Goal: Task Accomplishment & Management: Complete application form

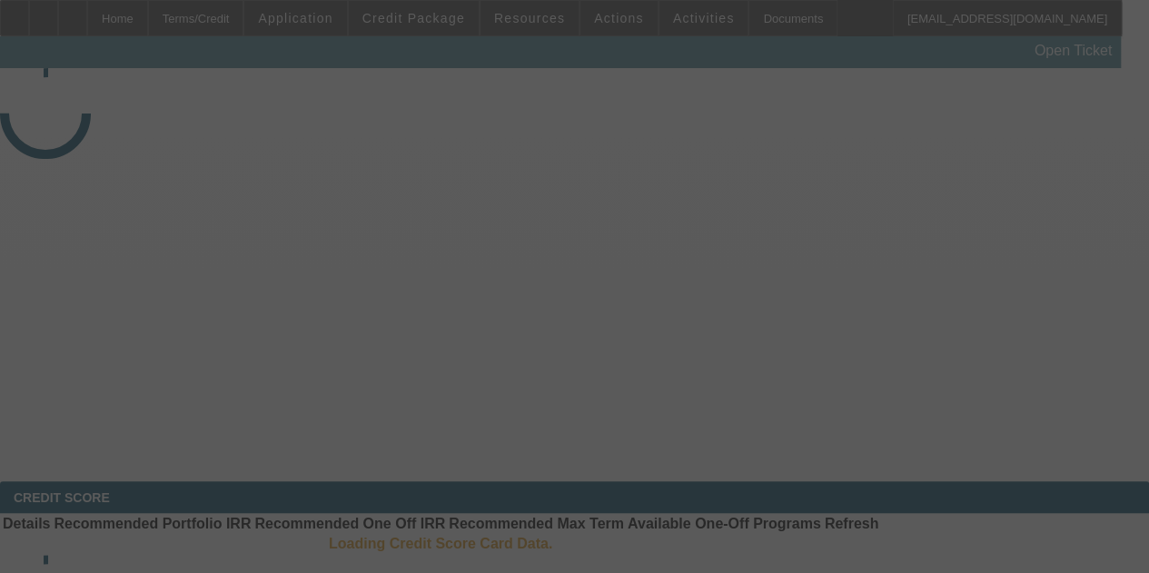
select select "4"
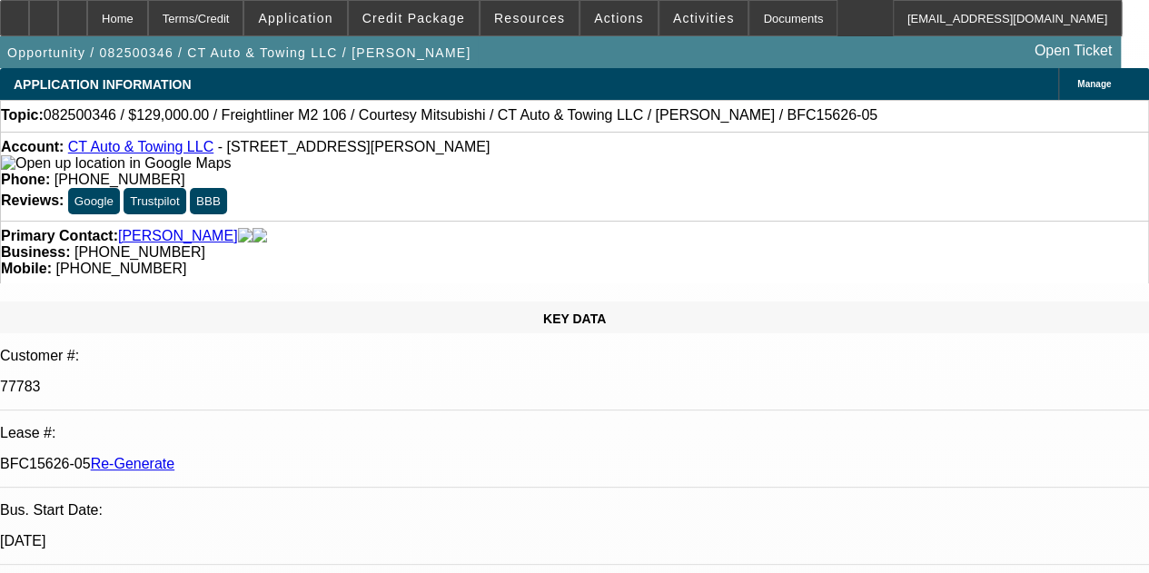
select select "0"
select select "3"
select select "0"
select select "6"
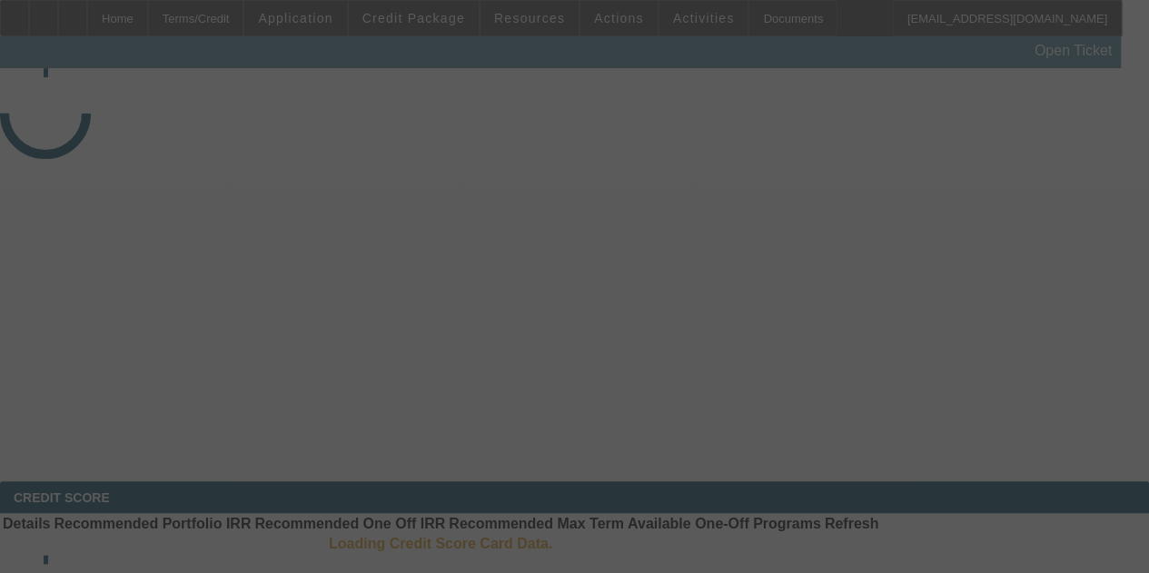
select select "3"
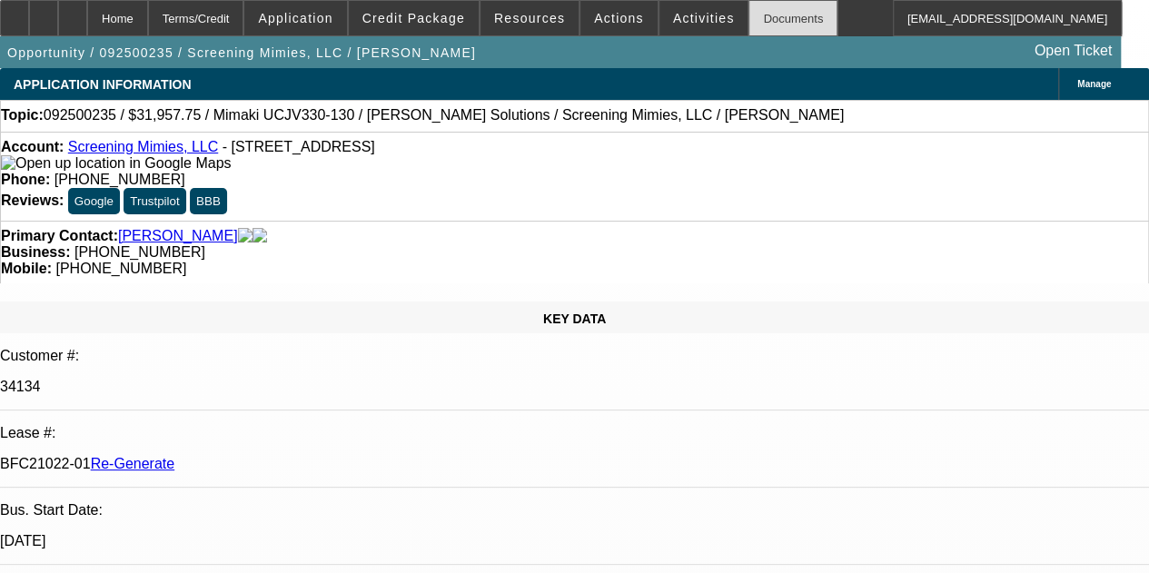
select select "0"
select select "2"
select select "0"
select select "6"
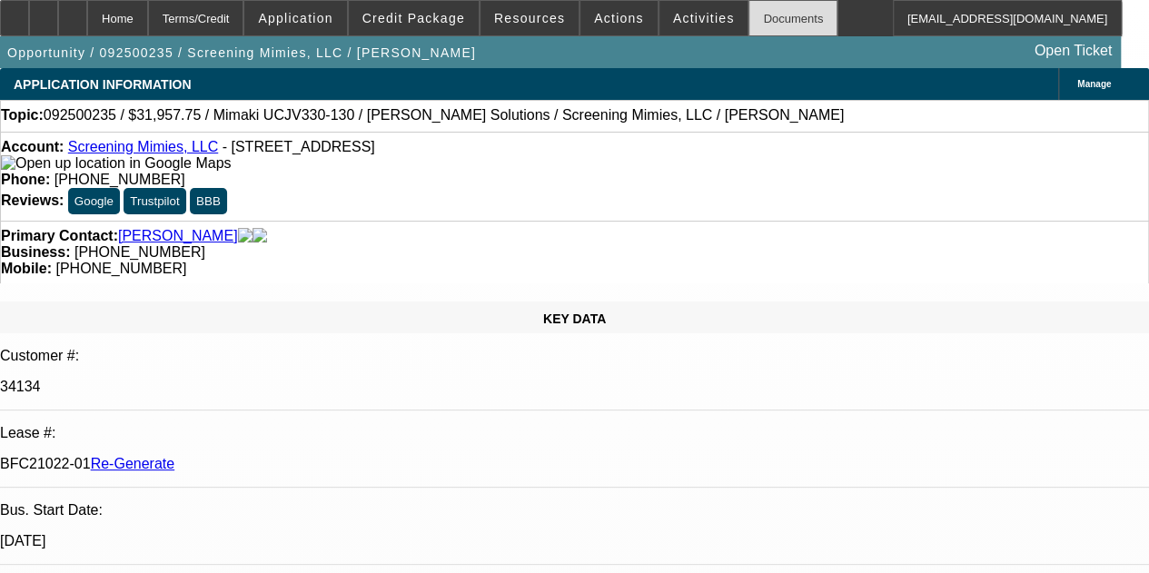
click at [748, 8] on div "Documents" at bounding box center [792, 18] width 89 height 36
click at [73, 12] on icon at bounding box center [73, 12] width 0 height 0
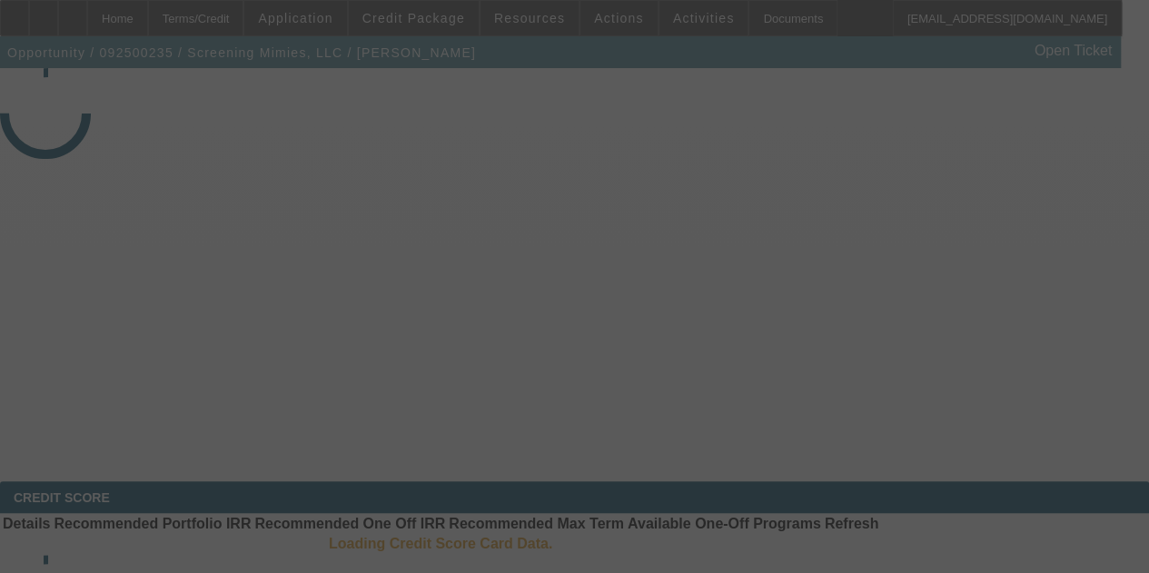
select select "3"
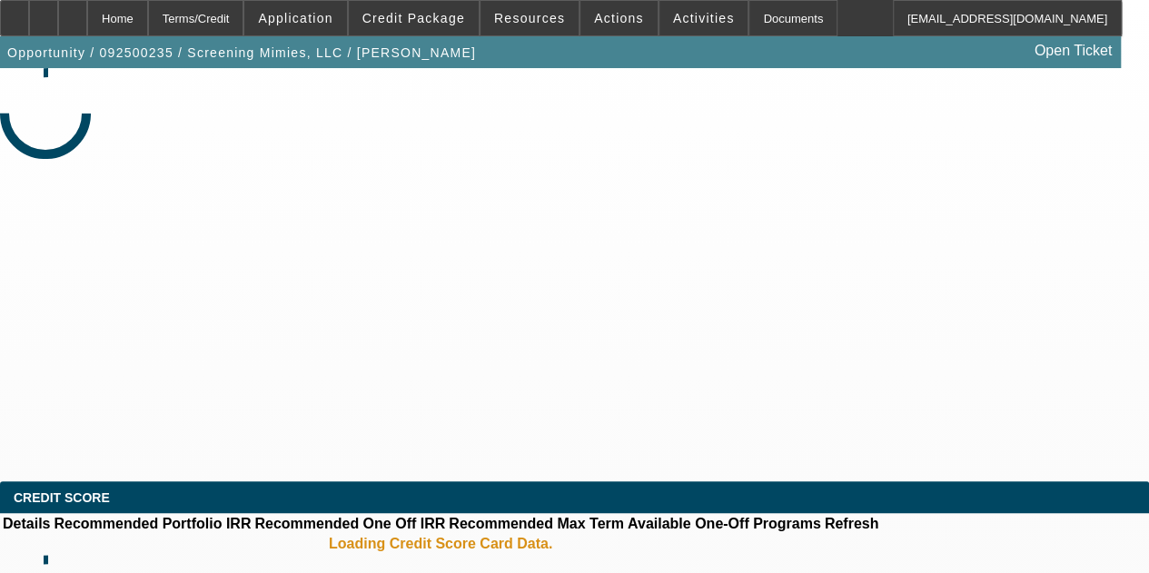
select select "0"
select select "2"
select select "0"
select select "6"
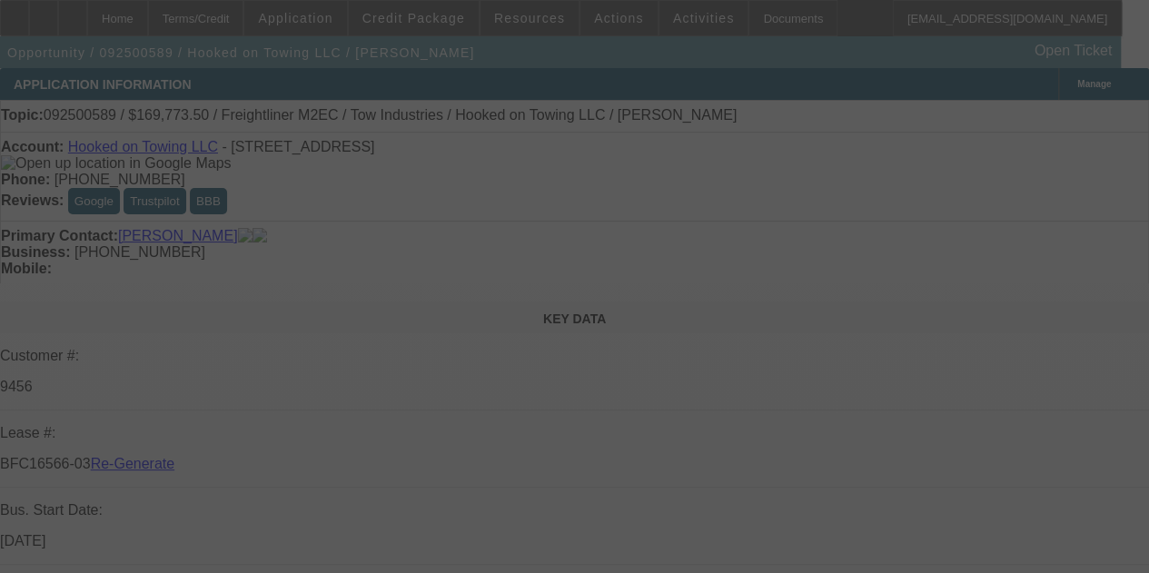
select select "4"
click at [705, 219] on div at bounding box center [574, 286] width 1149 height 573
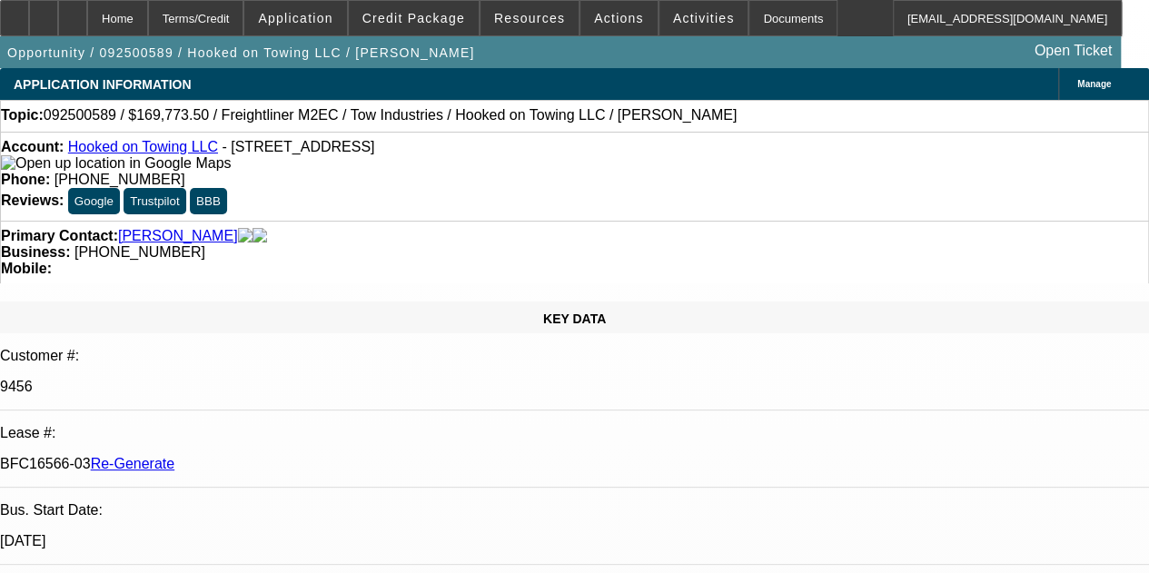
select select "0"
select select "2"
select select "0.1"
select select "4"
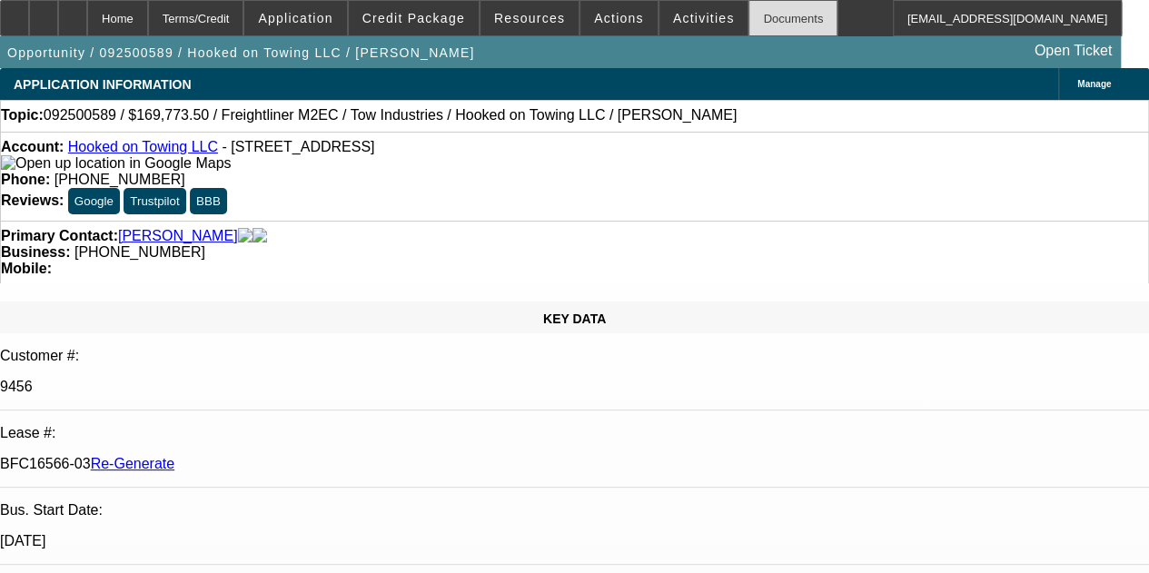
click at [751, 25] on div "Documents" at bounding box center [792, 18] width 89 height 36
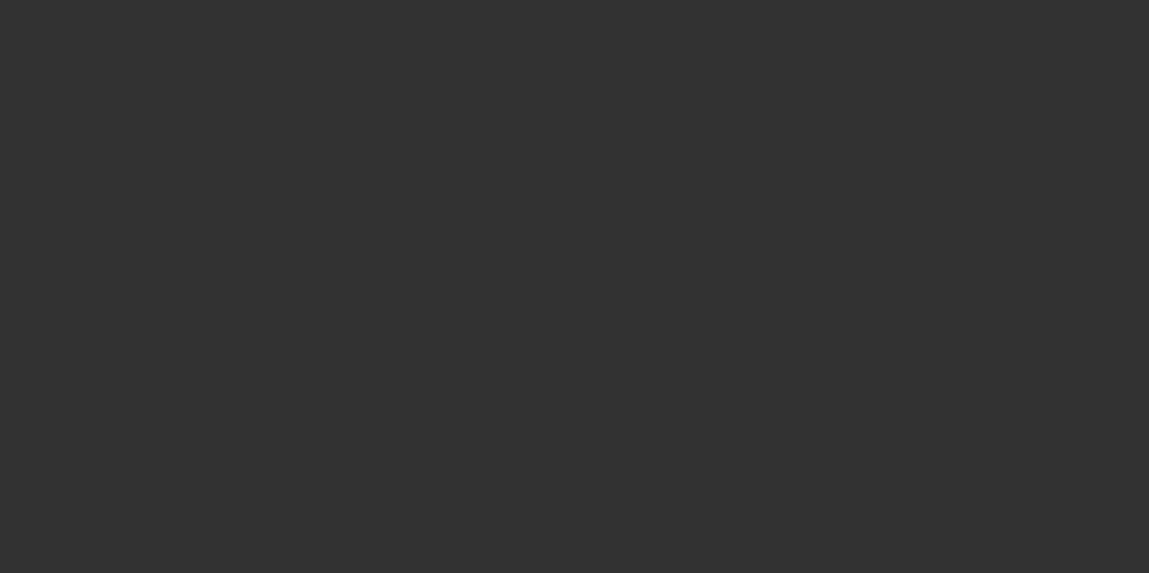
select select "3"
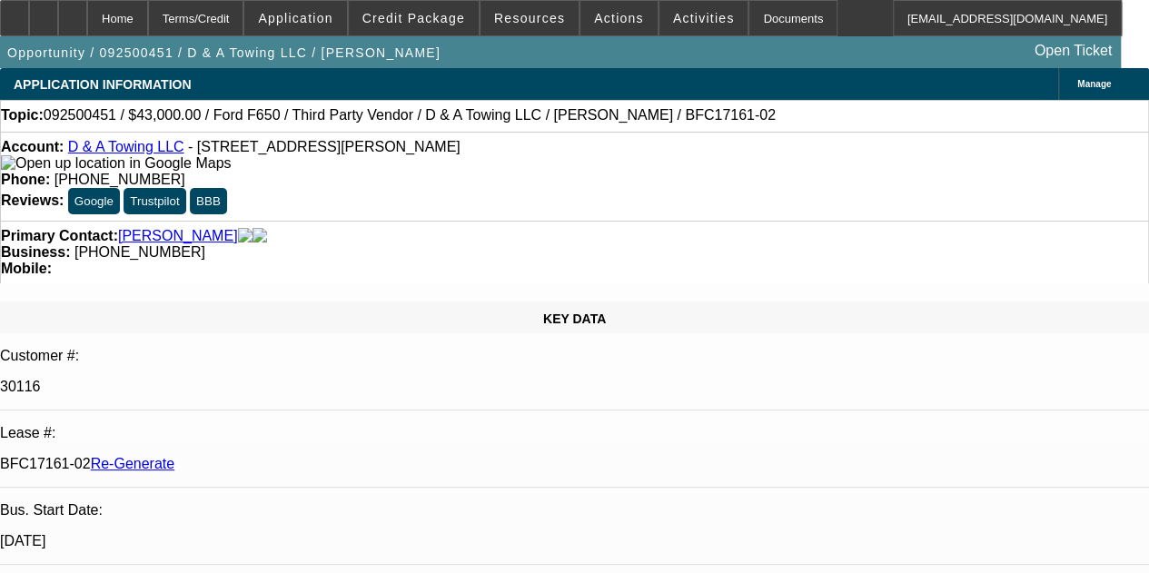
select select "0"
select select "3"
select select "0.15"
select select "16"
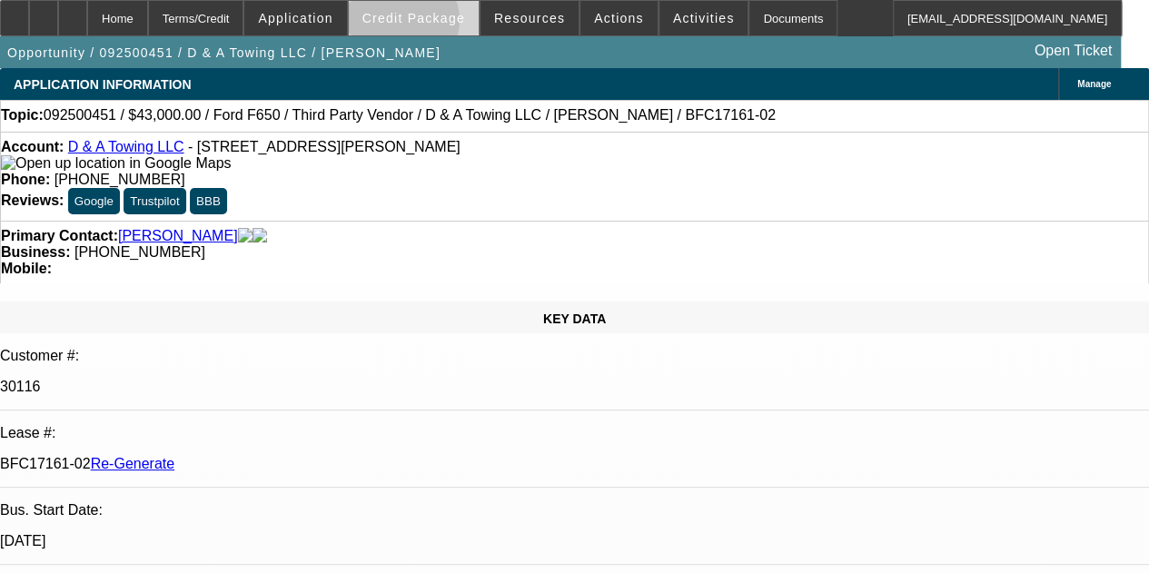
click at [427, 25] on span "Credit Package" at bounding box center [413, 18] width 103 height 15
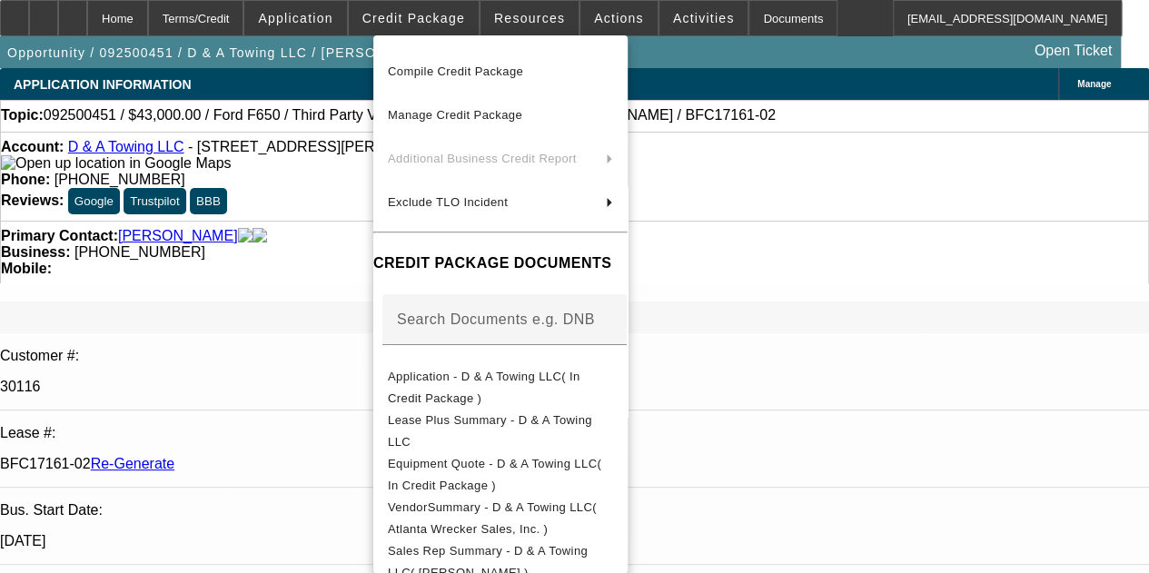
scroll to position [78, 0]
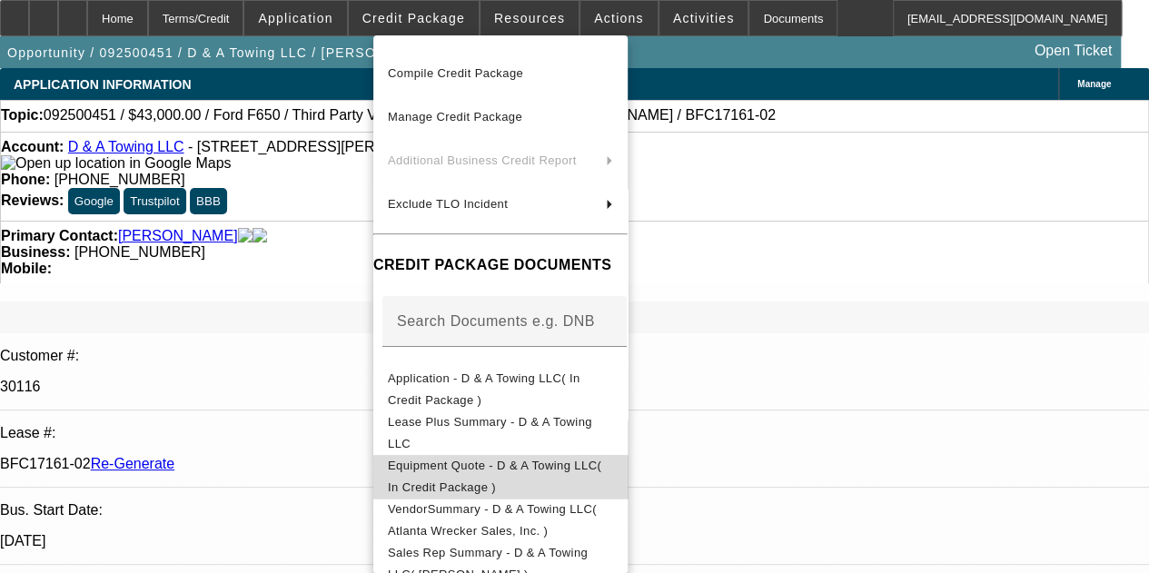
click at [465, 460] on span "Equipment Quote - D & A Towing LLC( In Credit Package )" at bounding box center [500, 477] width 225 height 44
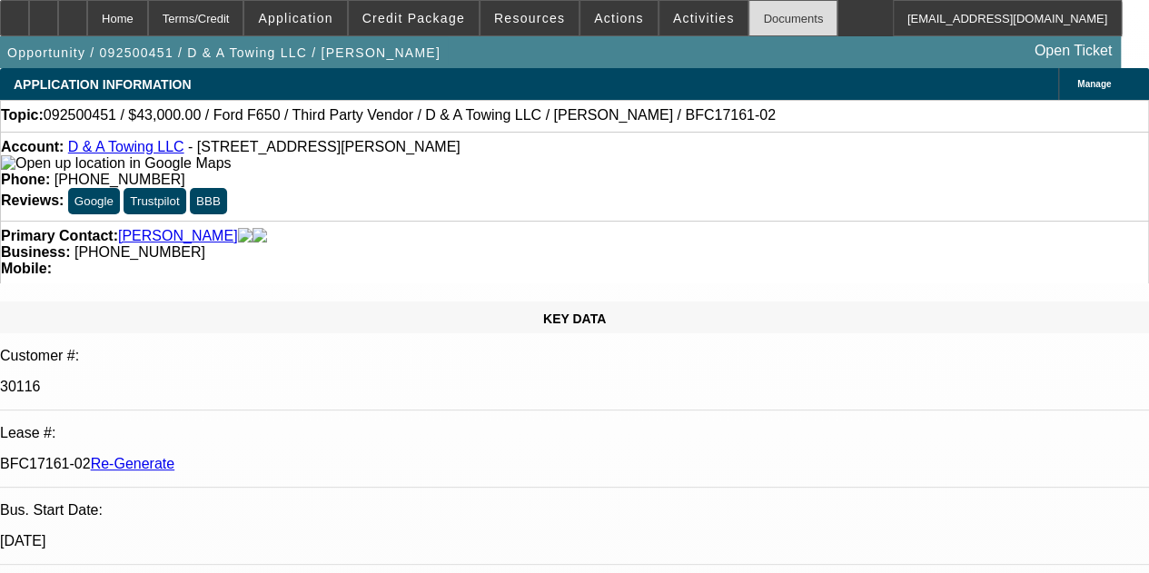
click at [766, 6] on div "Documents" at bounding box center [792, 18] width 89 height 36
click at [15, 12] on icon at bounding box center [15, 12] width 0 height 0
click at [87, 26] on div at bounding box center [72, 18] width 29 height 36
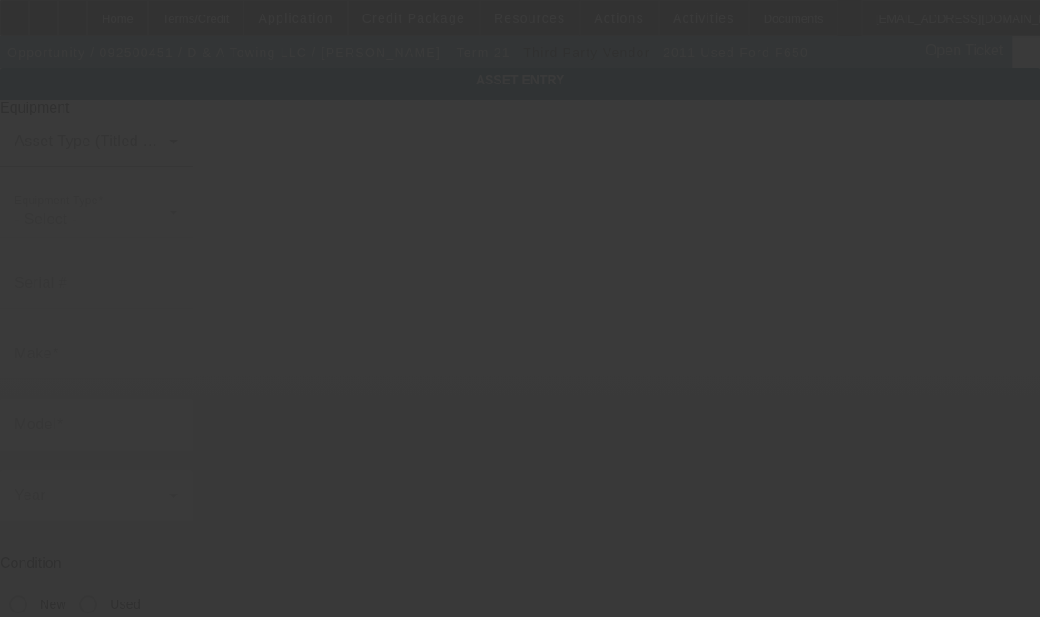
type input "[US_VEHICLE_IDENTIFICATION_NUMBER]"
type input "Ford"
type input "F650"
radio input "true"
type textarea "Tow Truck"
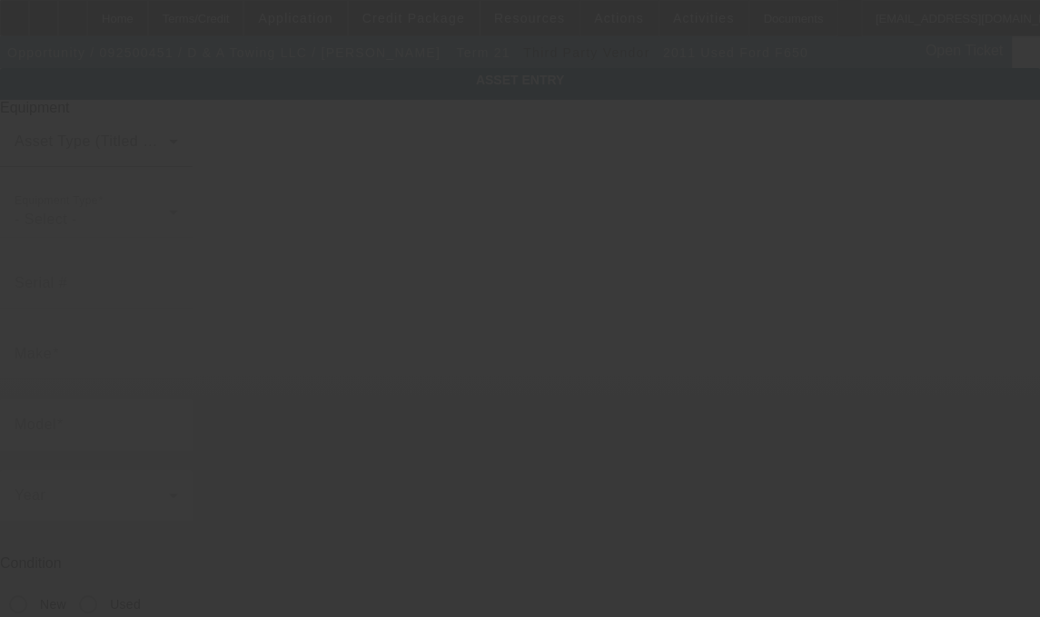
type input "7005 E 450 N"
type input "[PERSON_NAME]"
type input "47649"
type input "[PERSON_NAME]"
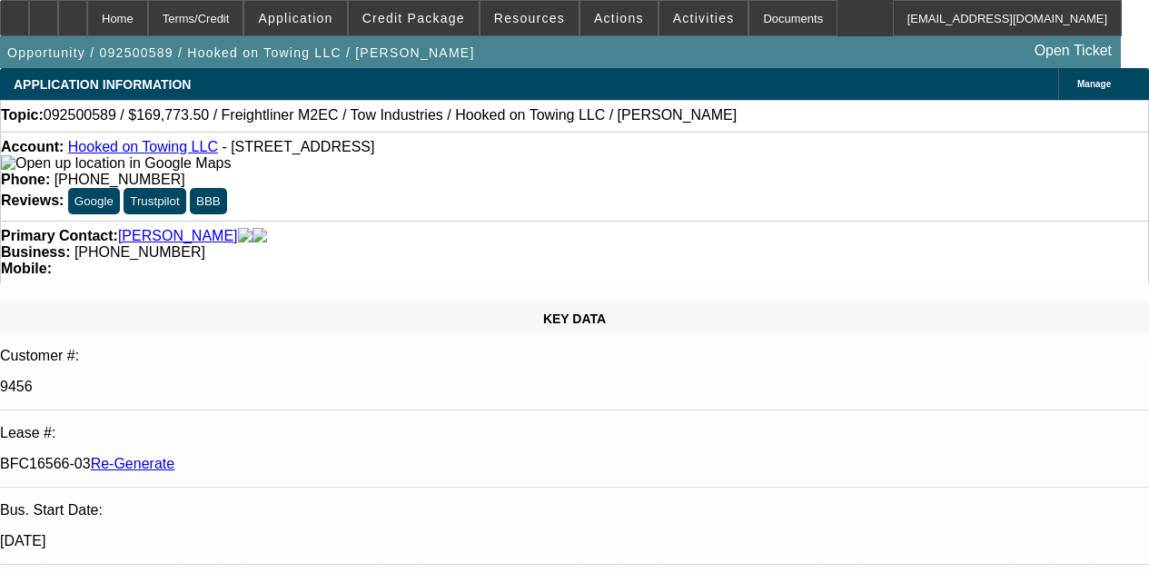
select select "4"
select select "0"
select select "2"
select select "0.1"
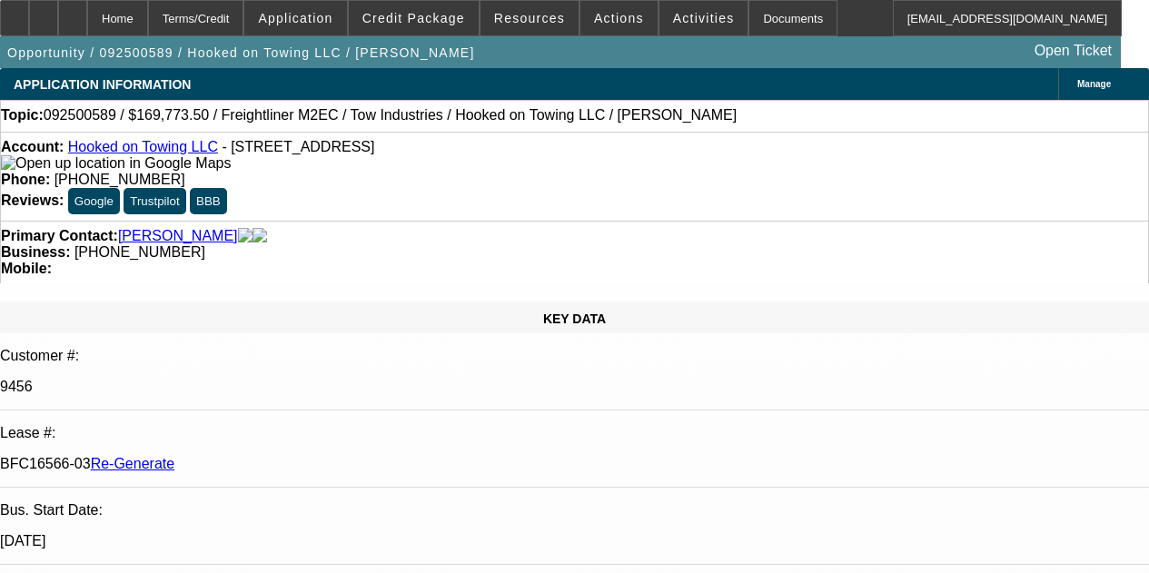
select select "4"
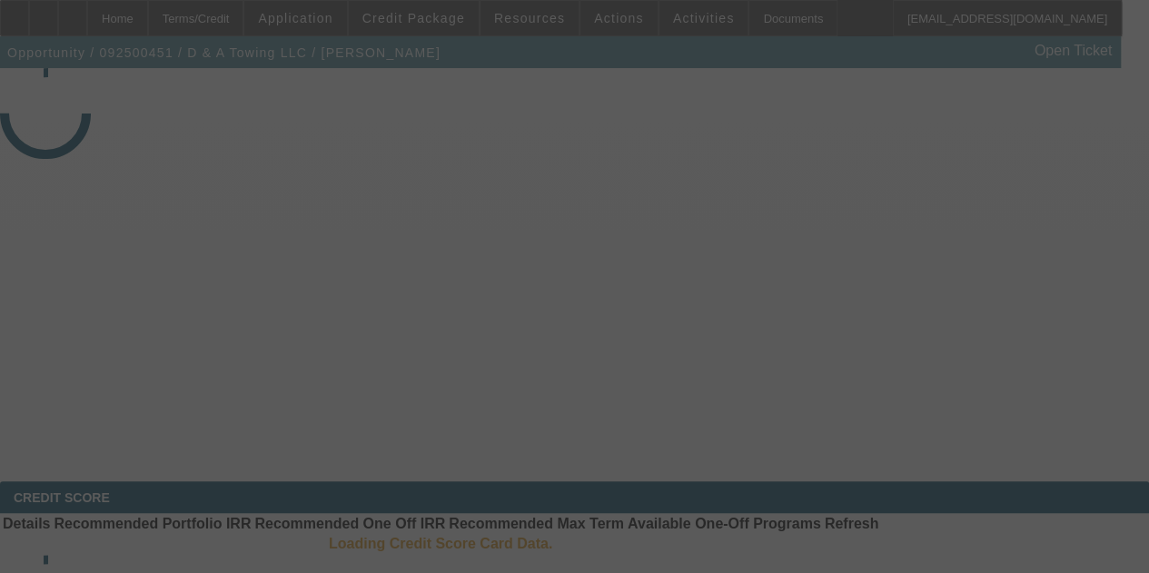
select select "3"
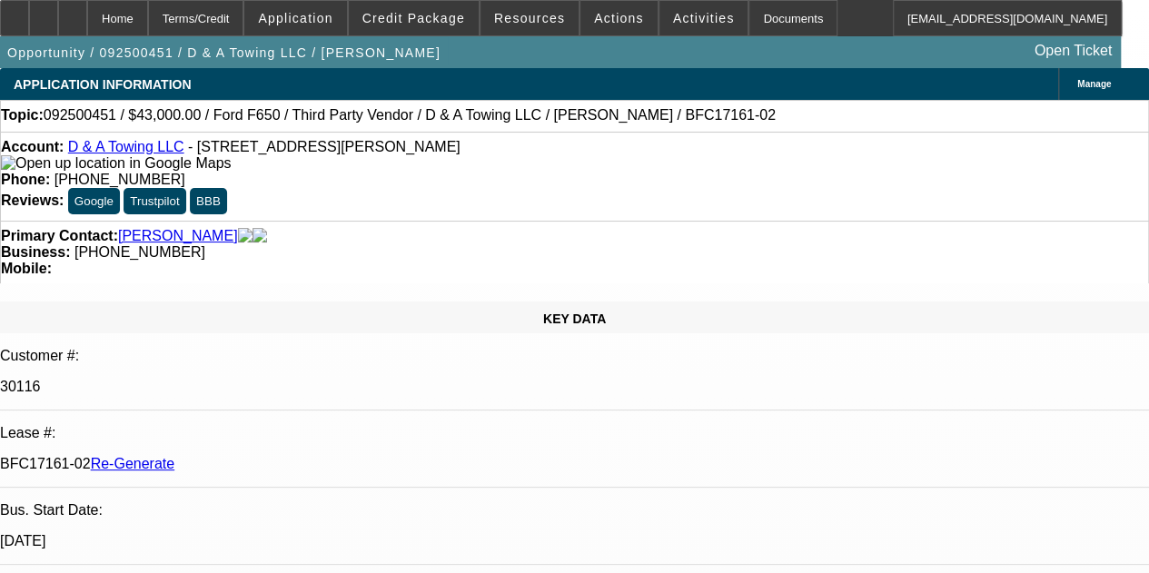
select select "0"
select select "3"
select select "0.15"
select select "16"
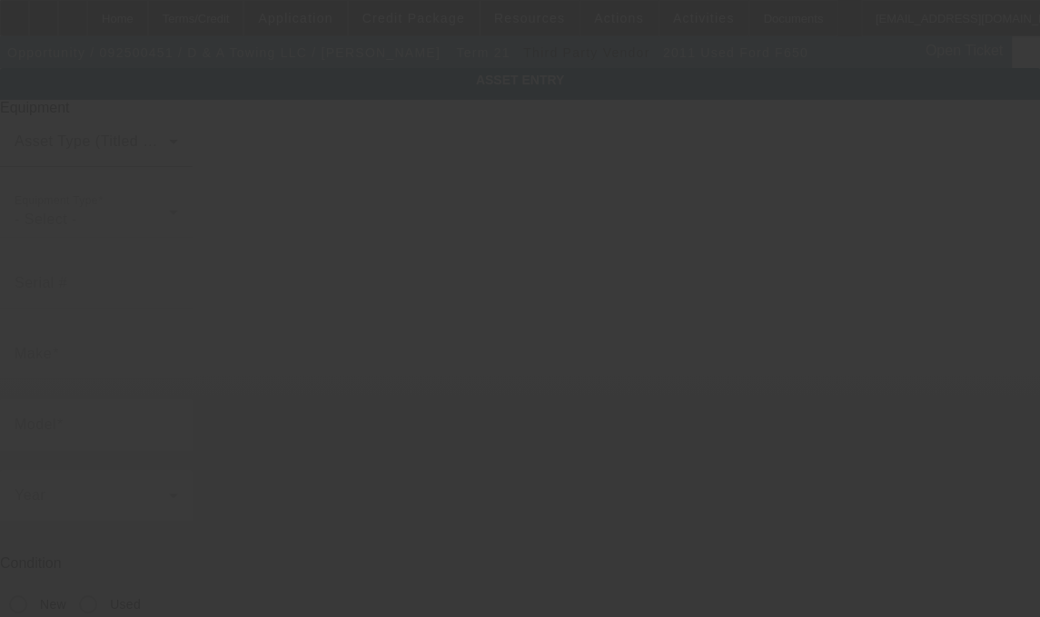
type input "[US_VEHICLE_IDENTIFICATION_NUMBER]"
type input "Ford"
type input "F650"
radio input "true"
type textarea "Tow Truck"
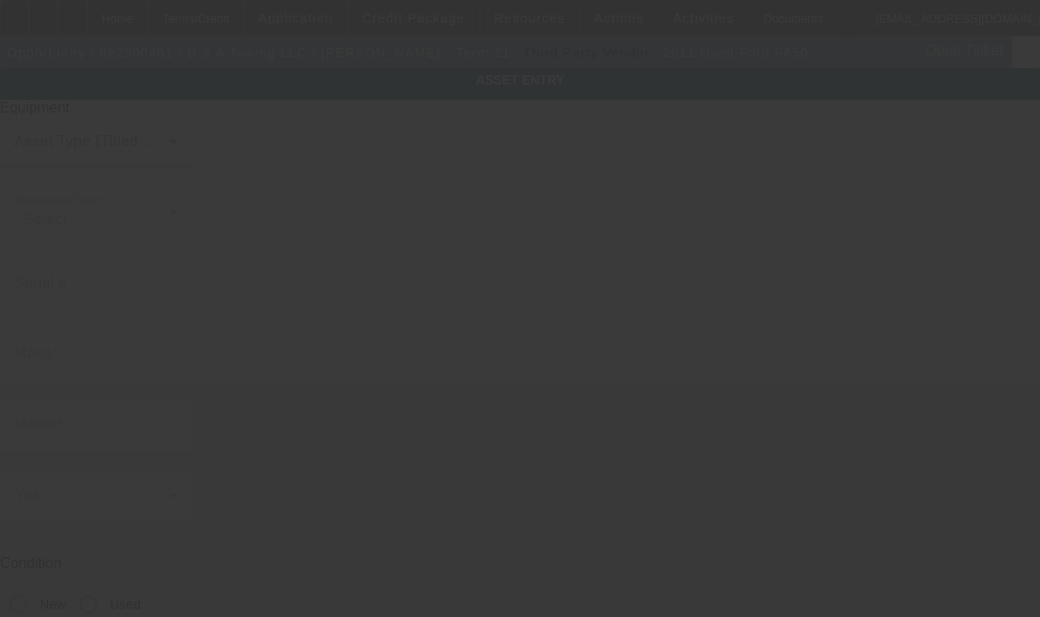
type input "7005 E 450 N"
type input "Francisco"
type input "47649"
type input "Gibson"
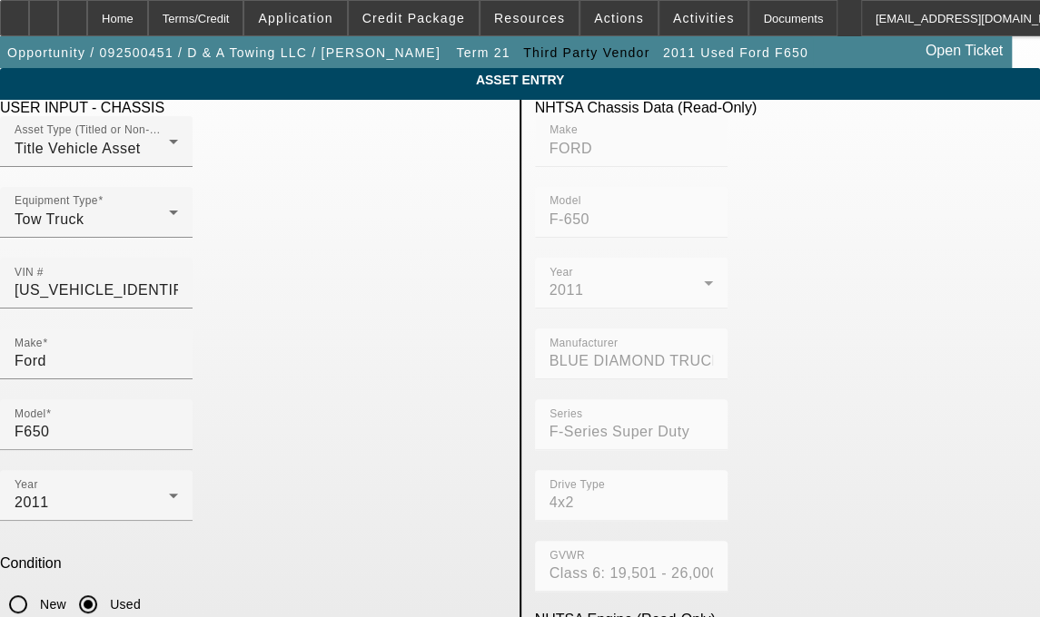
drag, startPoint x: 185, startPoint y: 545, endPoint x: 62, endPoint y: 575, distance: 127.1
click at [62, 575] on app-asset-collateral-manage "ASSET ENTRY Delete asset USER INPUT - CHASSIS Asset Type (Titled or Non-Titled)…" at bounding box center [520, 571] width 1040 height 1007
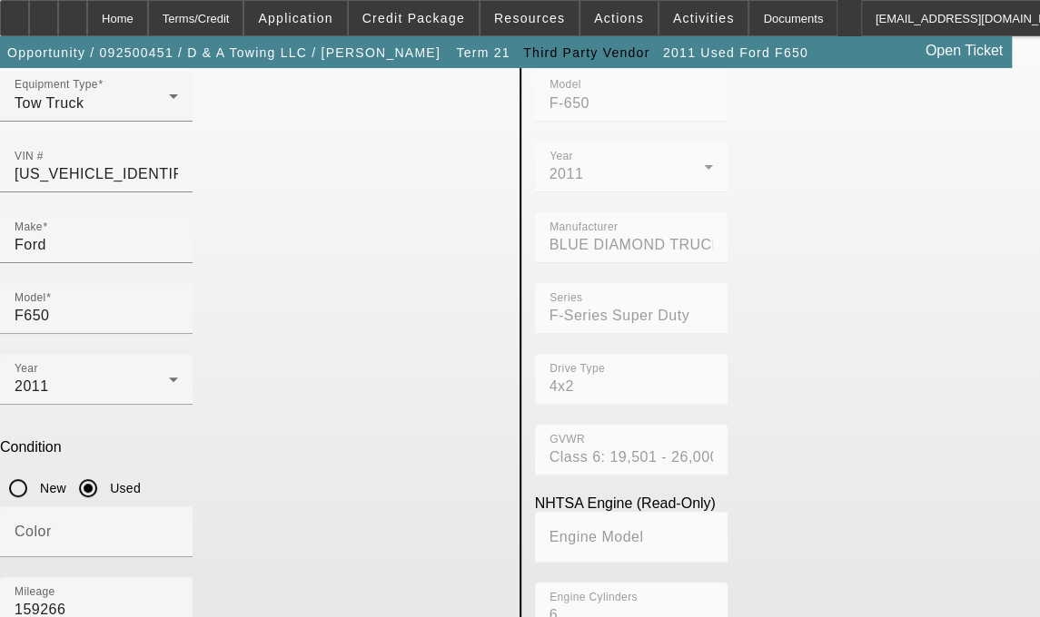
scroll to position [115, 0]
type textarea "with"
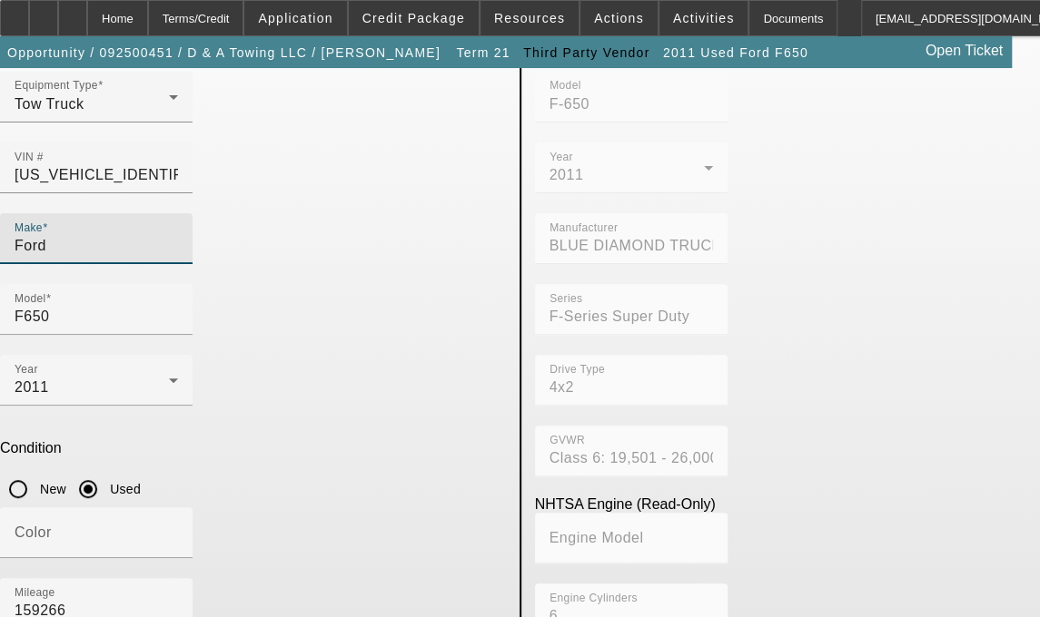
click at [178, 235] on input "Ford" at bounding box center [96, 246] width 163 height 22
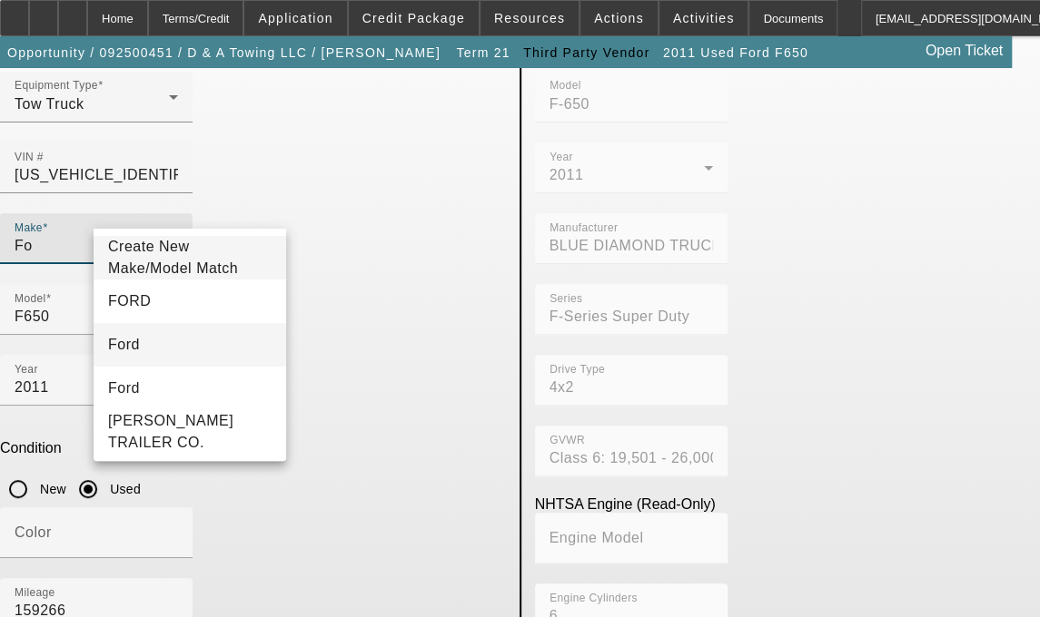
type input "Fo"
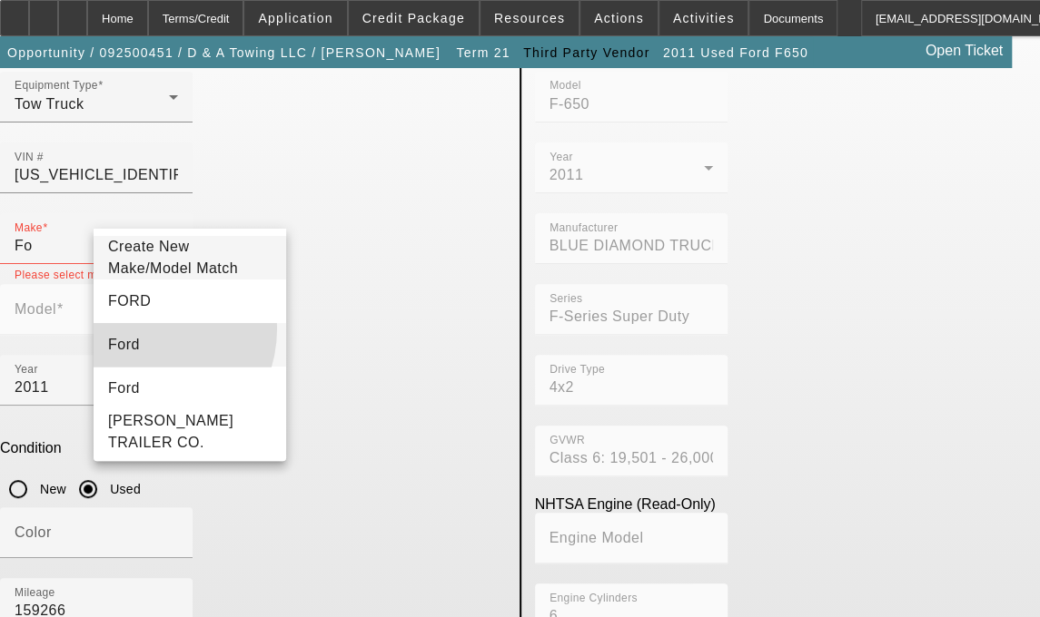
click at [139, 339] on mat-option "Ford" at bounding box center [190, 345] width 192 height 44
type input "Ford"
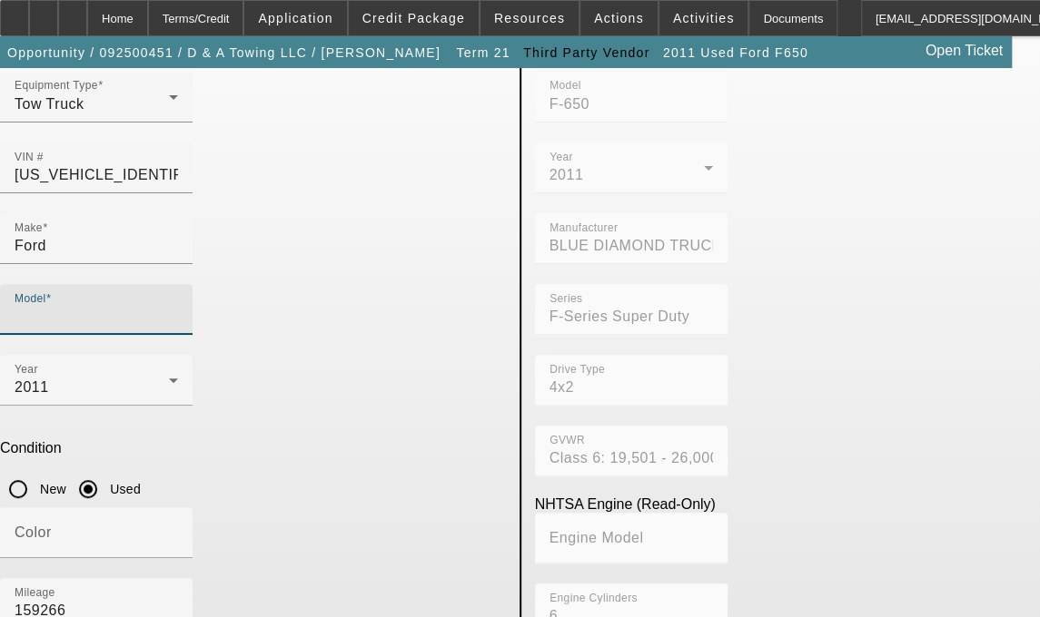
click at [178, 306] on input "Model" at bounding box center [96, 317] width 163 height 22
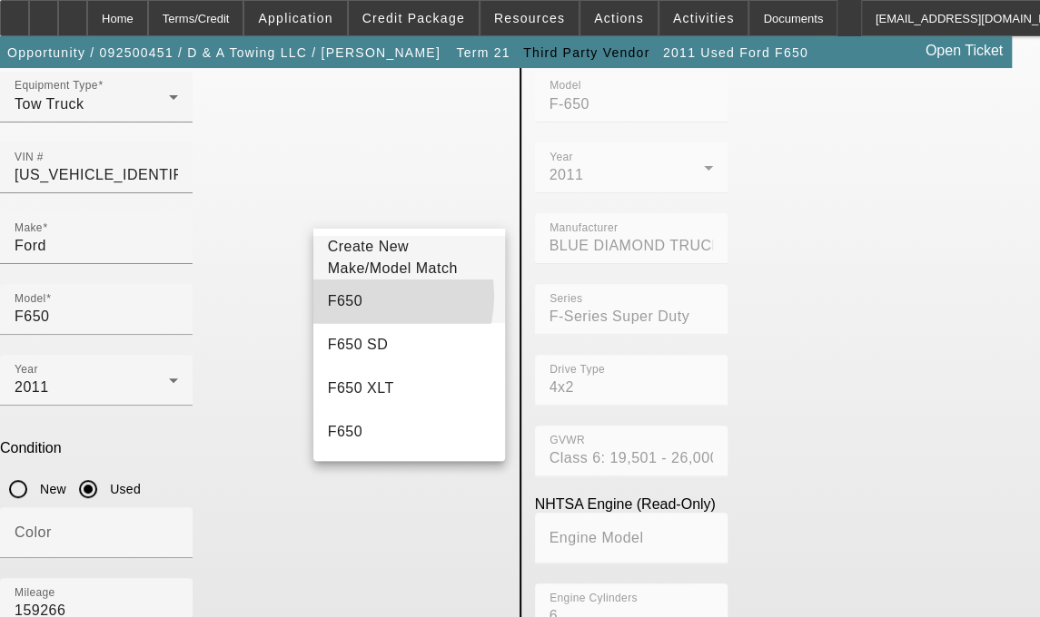
click at [354, 306] on mat-option "F650" at bounding box center [409, 302] width 192 height 44
type input "F650"
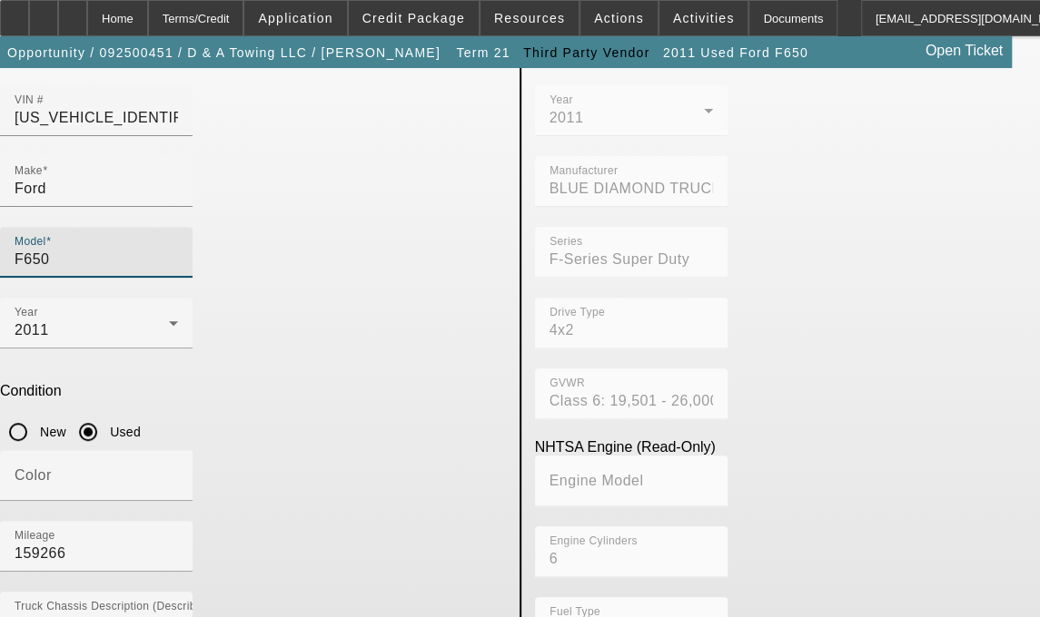
scroll to position [176, 0]
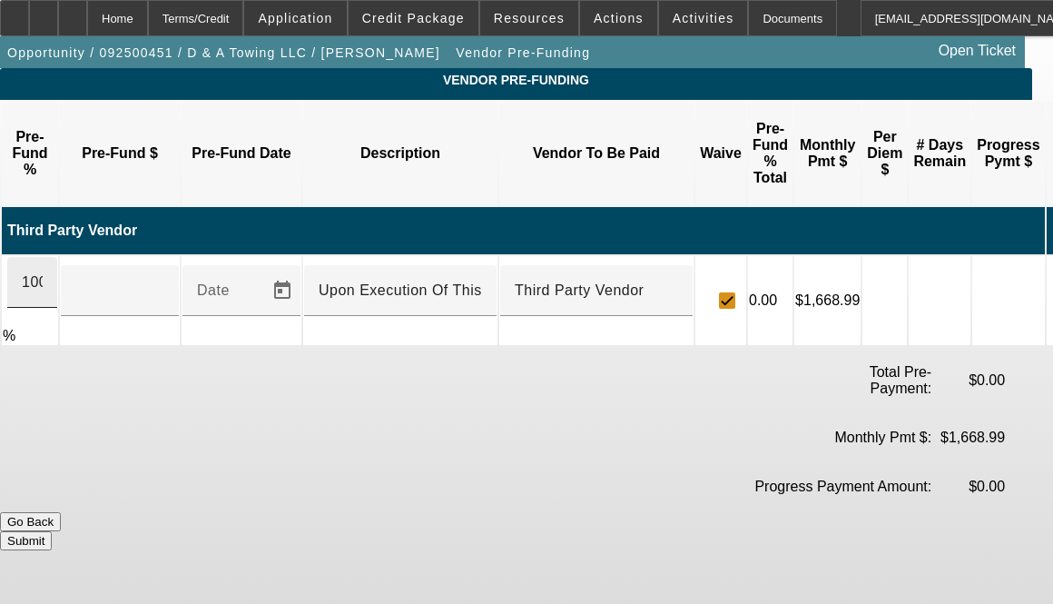
click at [57, 257] on div "100" at bounding box center [32, 282] width 50 height 51
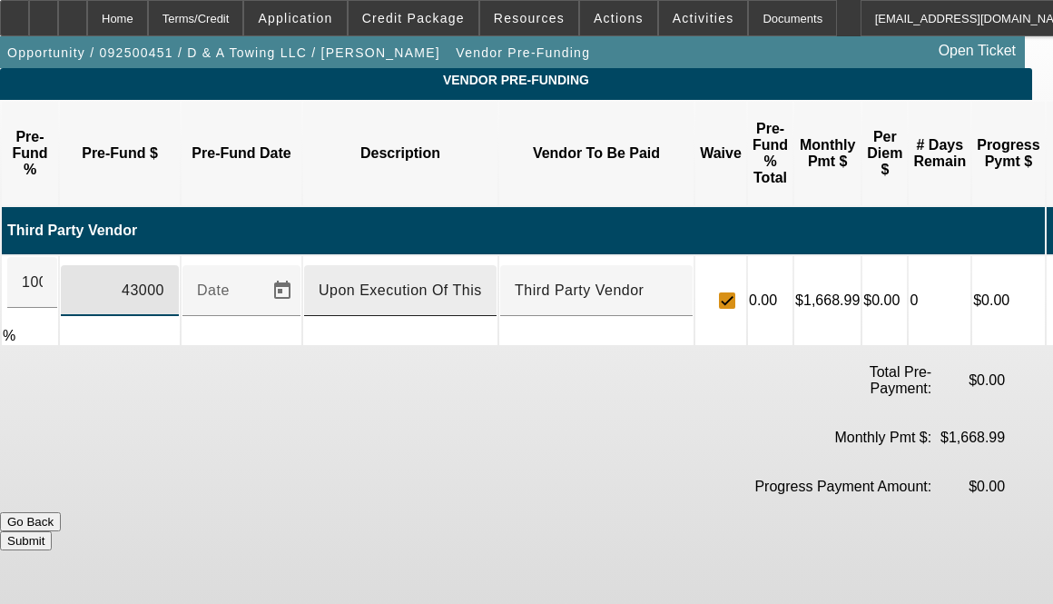
type input "$43,000.00"
click at [445, 280] on input "Upon Execution Of This Agreement" at bounding box center [400, 291] width 163 height 22
type input "Upon Execution of This Agreement"
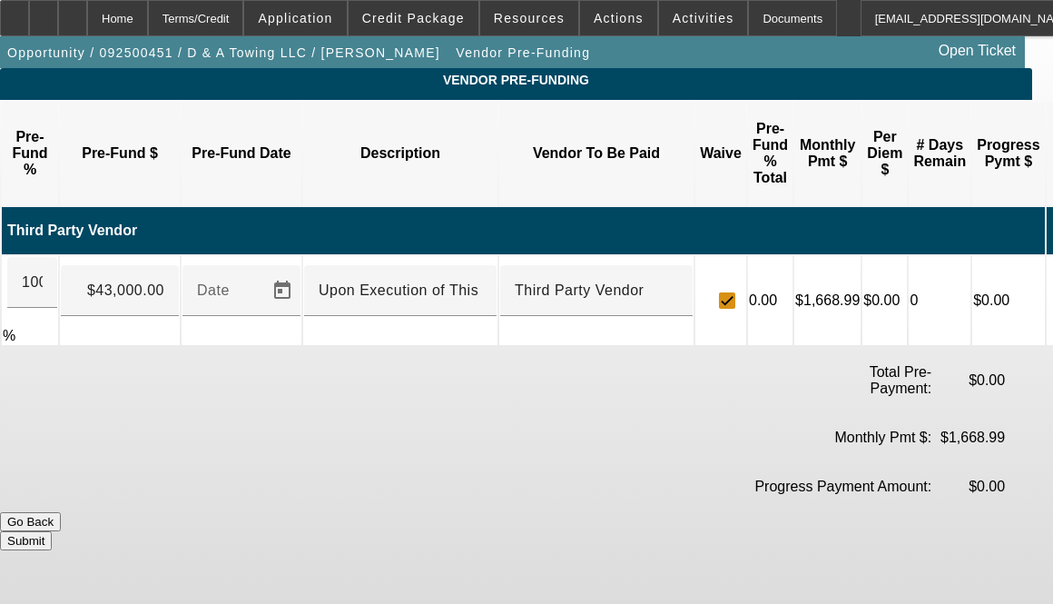
click at [52, 531] on button "Submit" at bounding box center [26, 540] width 52 height 19
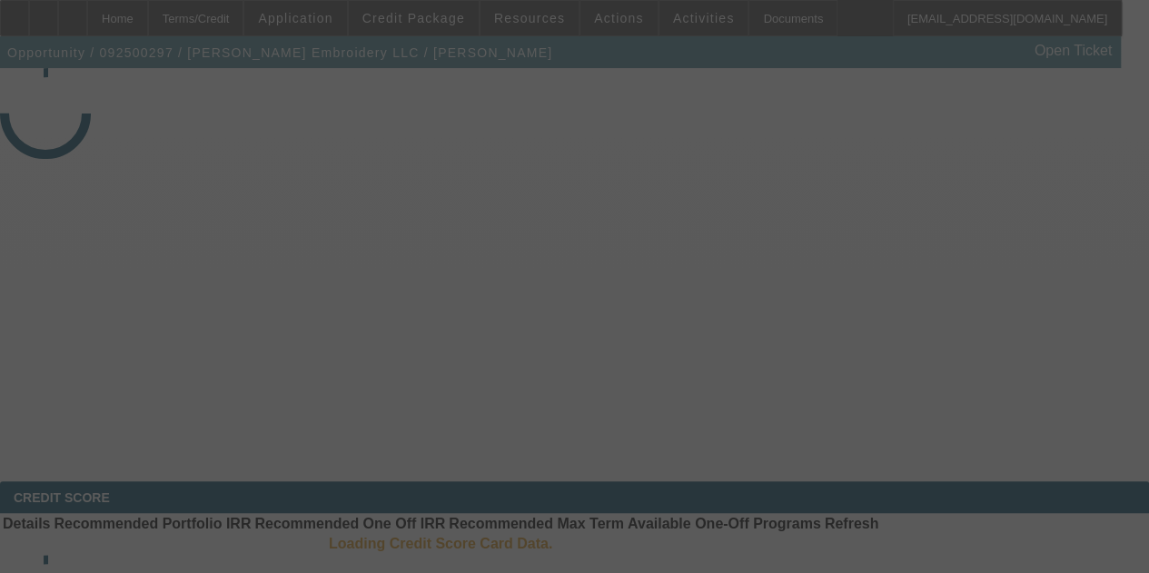
select select "3"
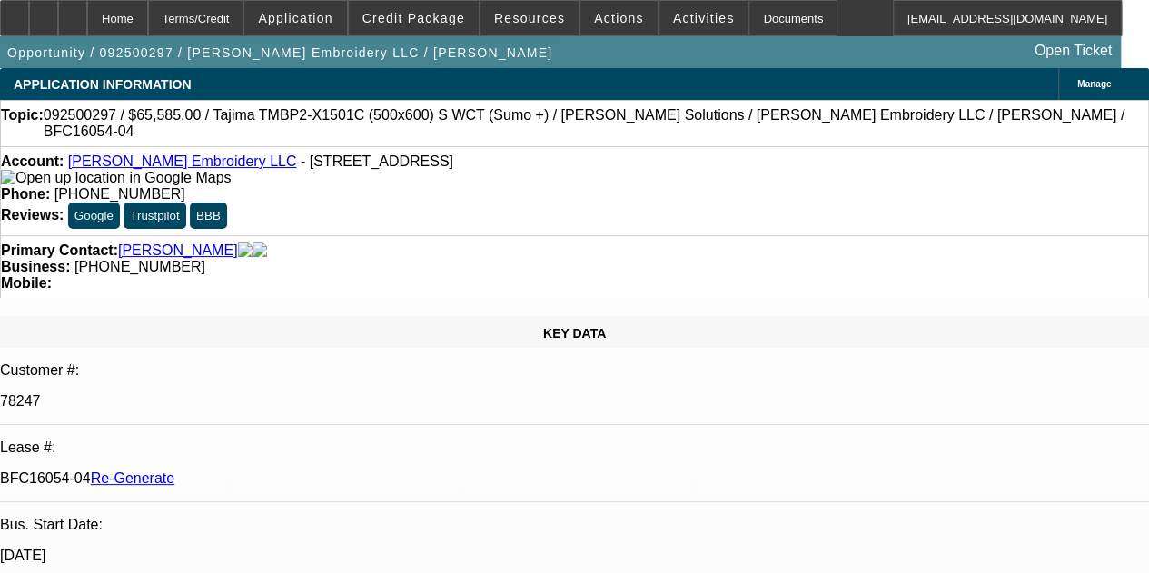
select select "0"
select select "2"
select select "0"
select select "6"
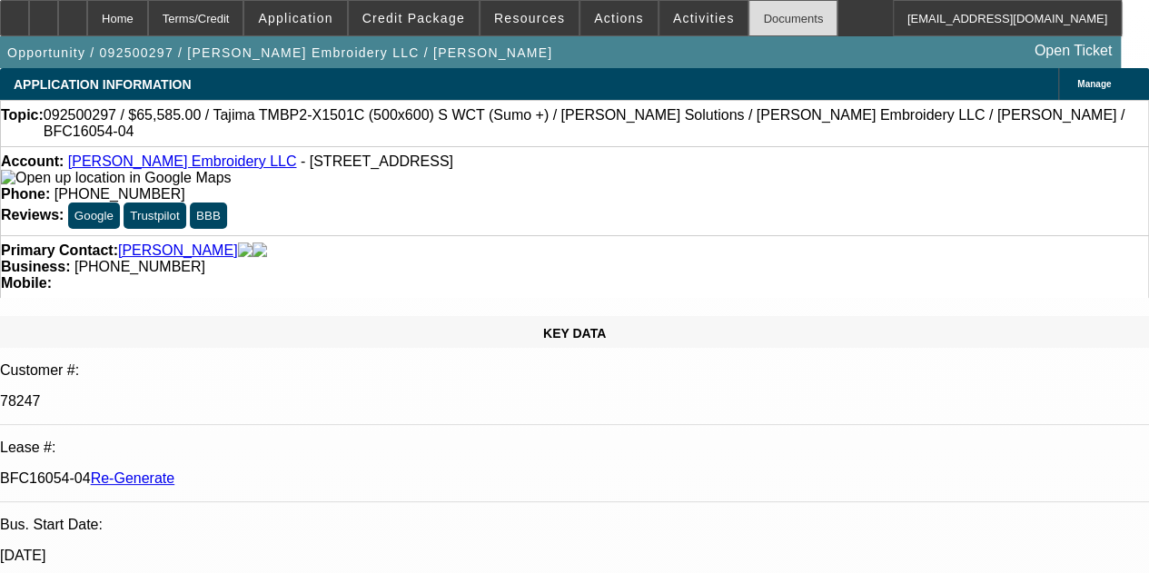
click at [748, 30] on div "Documents" at bounding box center [792, 18] width 89 height 36
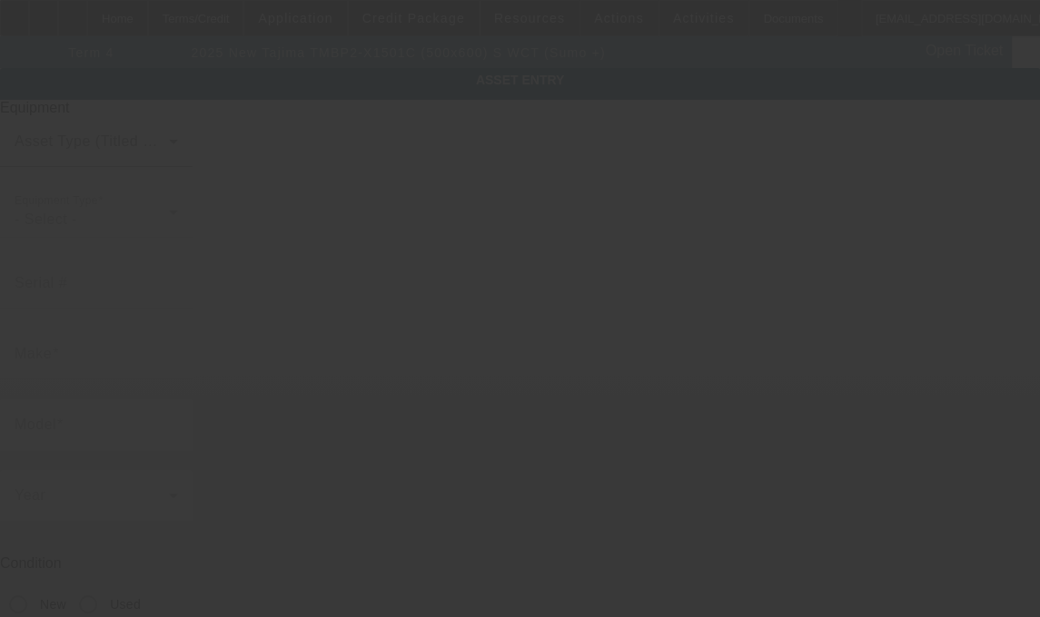
drag, startPoint x: 508, startPoint y: 438, endPoint x: 507, endPoint y: 462, distance: 24.5
click at [507, 462] on div at bounding box center [520, 308] width 1040 height 617
type input "Tajima"
type input "TMBP2-X1501C (500x600) S WCT (Sumo +)"
radio input "true"
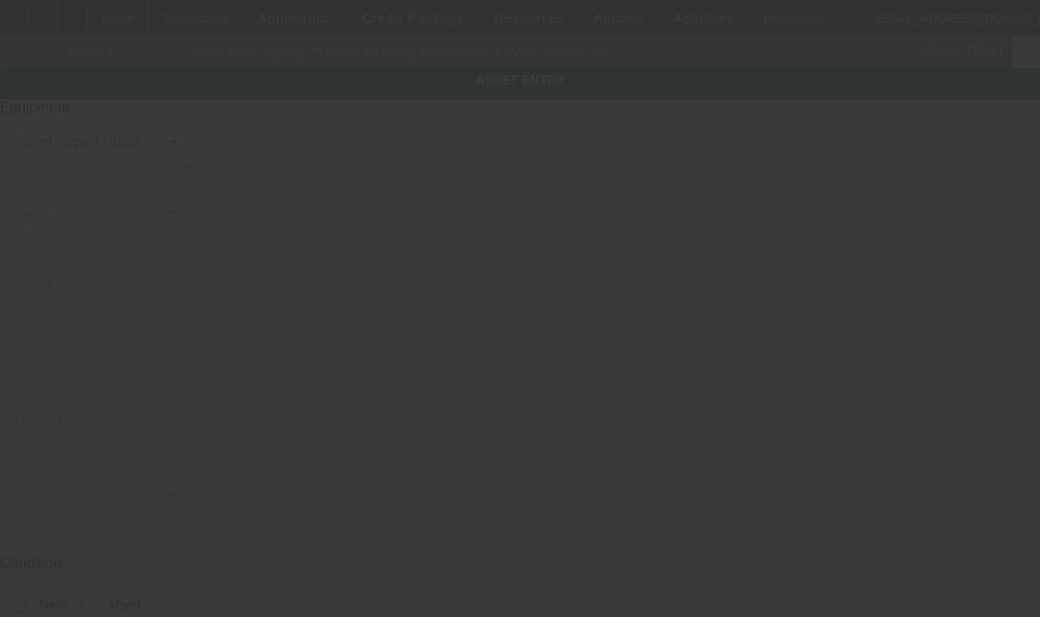
type textarea "Picker Free, 1 Head / 15 Needle Embroidery Machine includes Stand, Supply Kit, …"
type input "[STREET_ADDRESS]"
type input "Freehold"
type input "07728"
type input "[GEOGRAPHIC_DATA]"
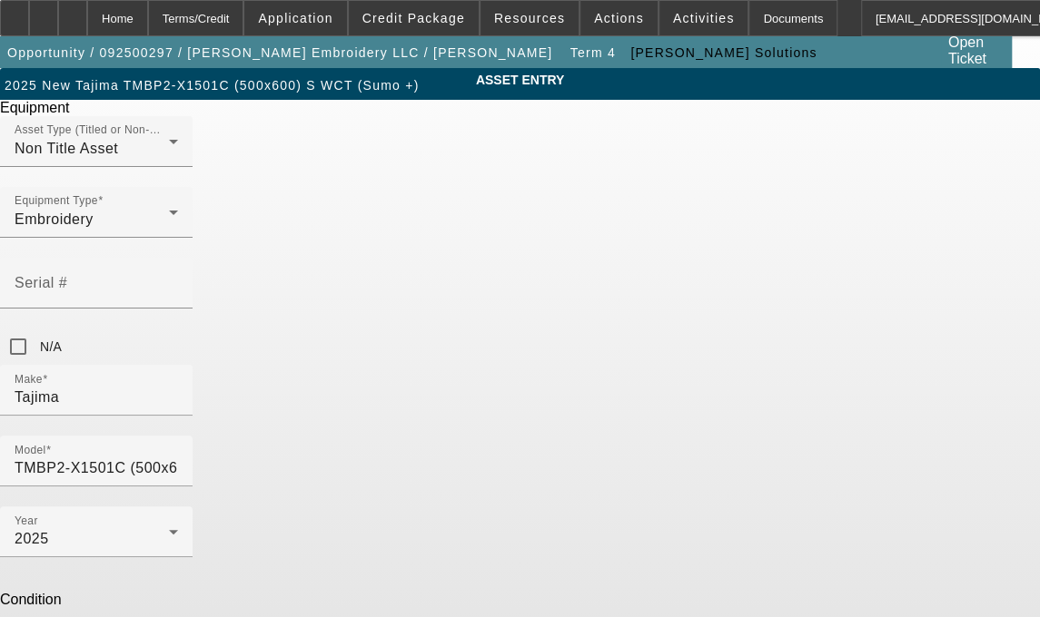
scroll to position [3, 0]
drag, startPoint x: 507, startPoint y: 462, endPoint x: 329, endPoint y: 466, distance: 178.0
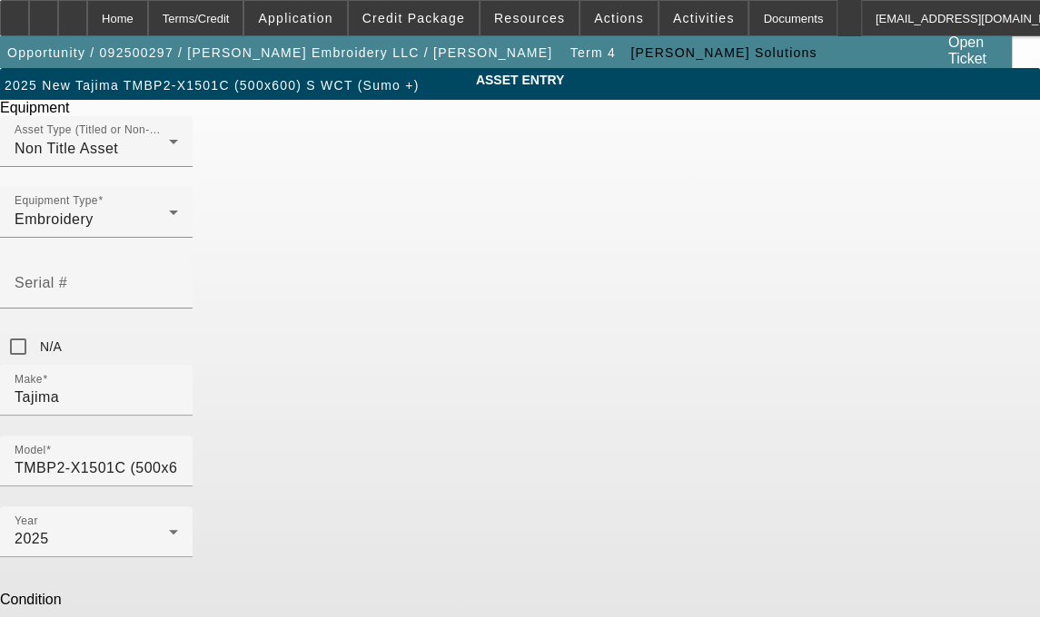
drag, startPoint x: 327, startPoint y: 463, endPoint x: 465, endPoint y: 522, distance: 150.1
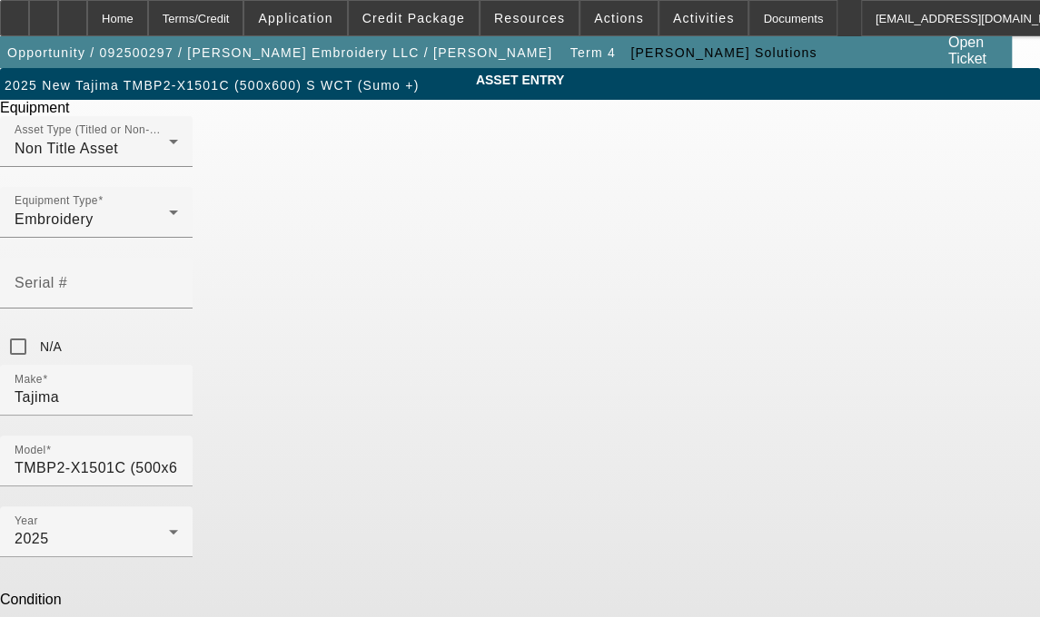
drag, startPoint x: 328, startPoint y: 466, endPoint x: 652, endPoint y: 537, distance: 331.8
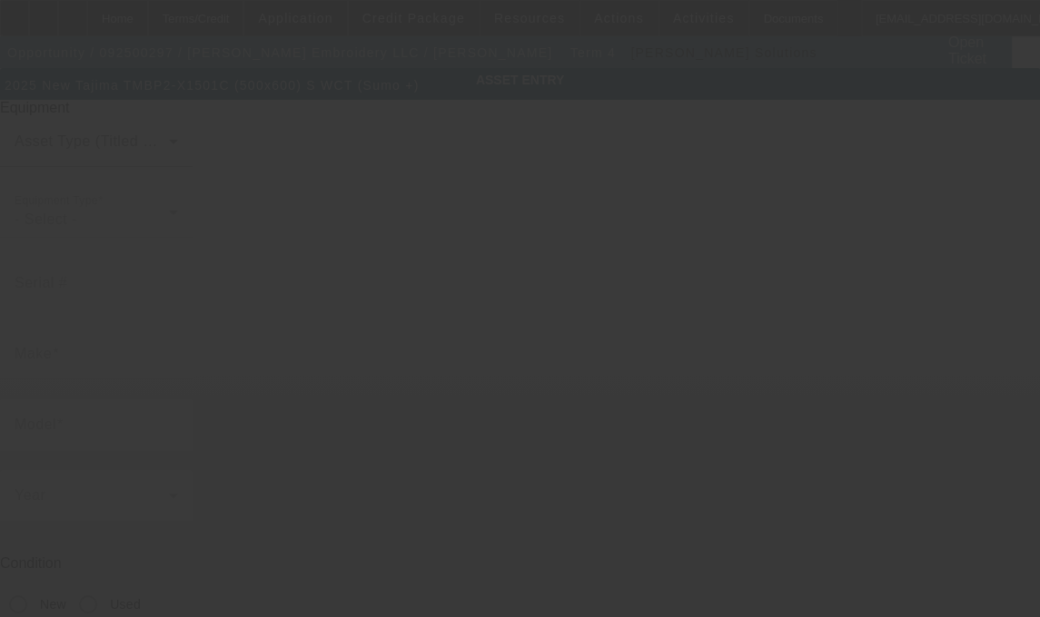
type input "Tajima"
type input "TMBP2-X1501C (500x600) S WCT (Sumo +)"
radio input "true"
type textarea "single head machine"
type input "[STREET_ADDRESS]"
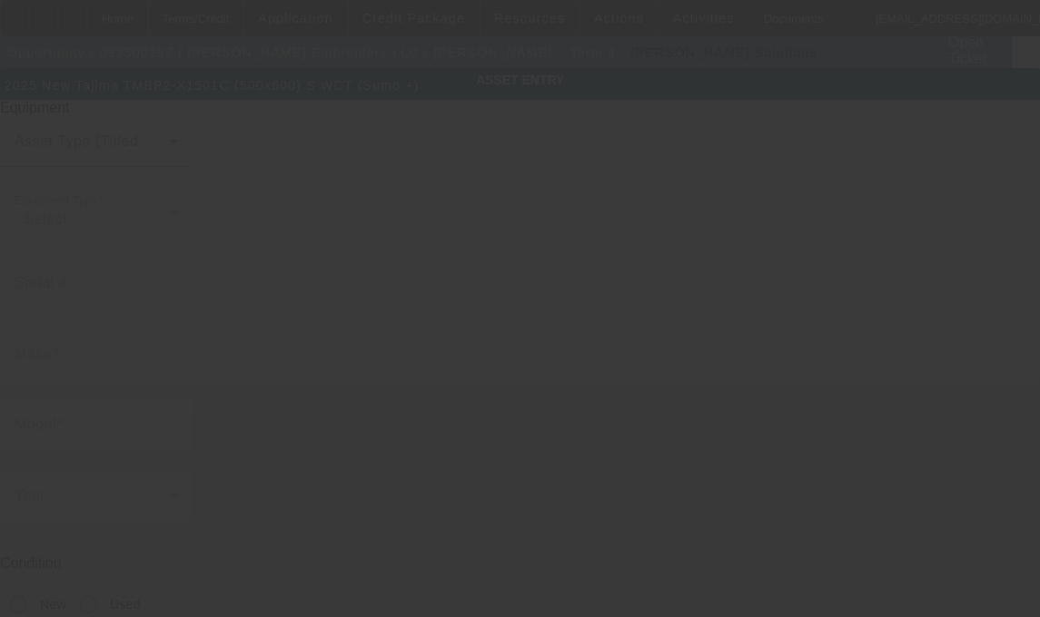
type input "Freehold"
type input "07728"
type input "[GEOGRAPHIC_DATA]"
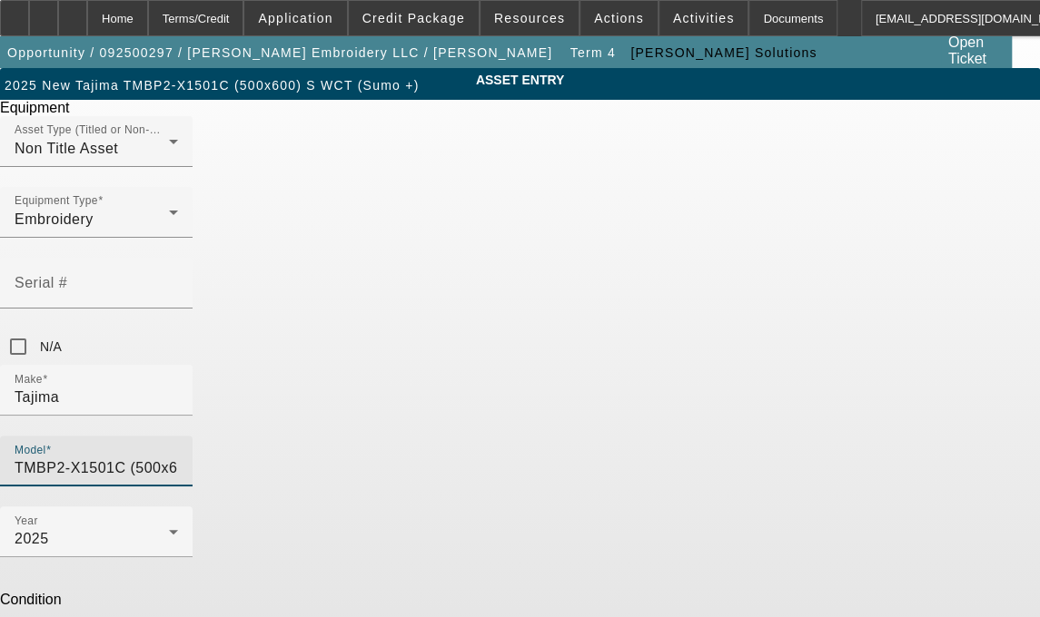
click at [178, 458] on input "TMBP2-X1501C (500x600) S WCT (Sumo +)" at bounding box center [96, 469] width 163 height 22
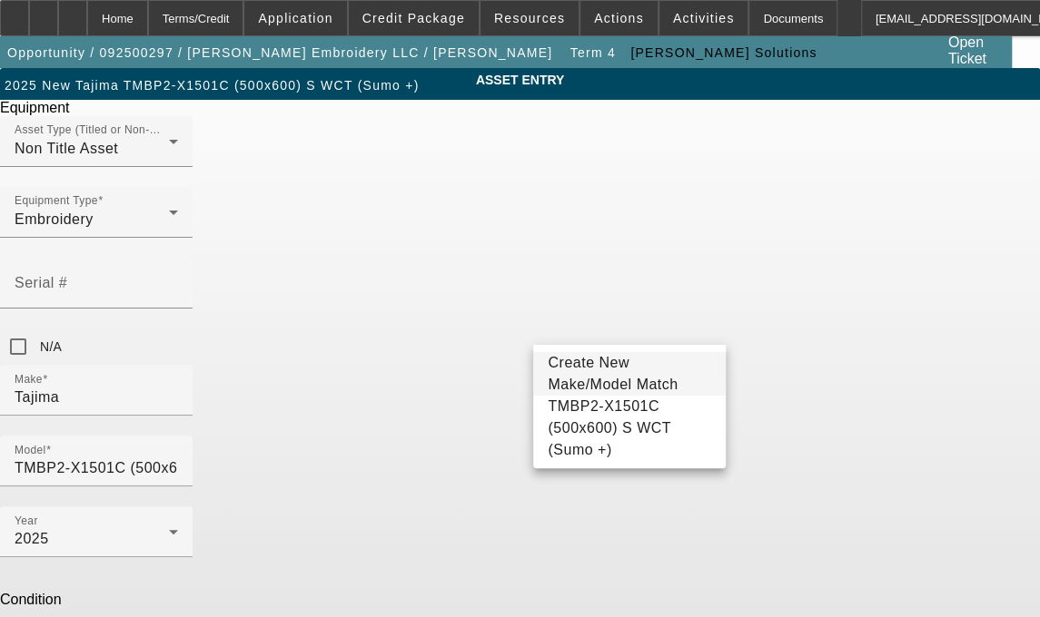
drag, startPoint x: 448, startPoint y: 471, endPoint x: 318, endPoint y: 484, distance: 130.5
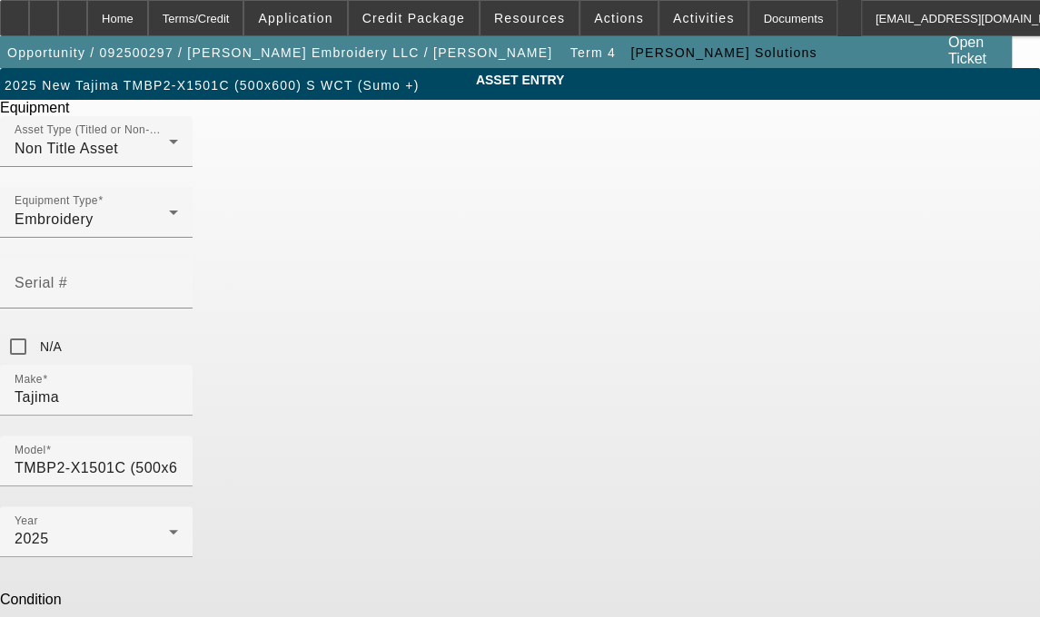
paste textarea "Picker Free, 1 Head / 15 Needle Embroidery Machine includes Stand, Supply Kit, …"
type textarea "Picker Free, 1 Head / 15 Needle Embroidery Machine includes Stand, Supply Kit, …"
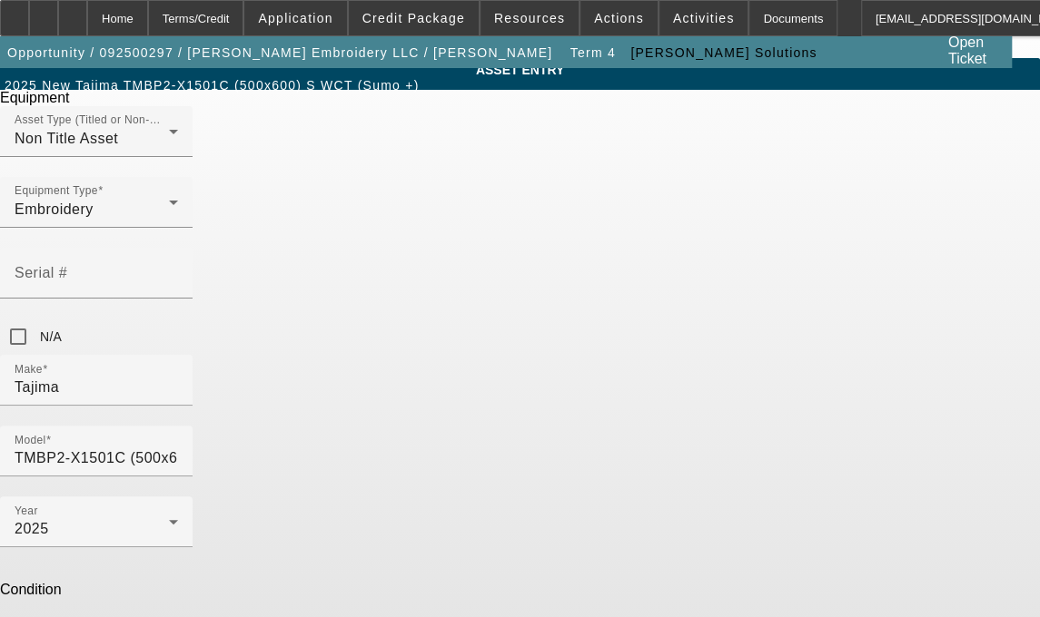
scroll to position [68, 0]
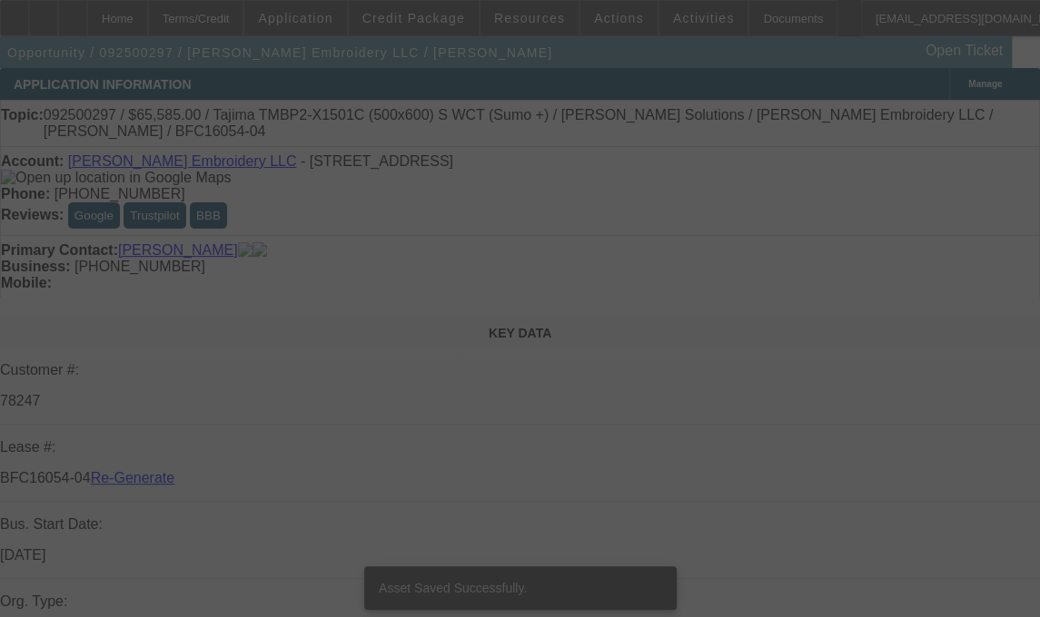
select select "3"
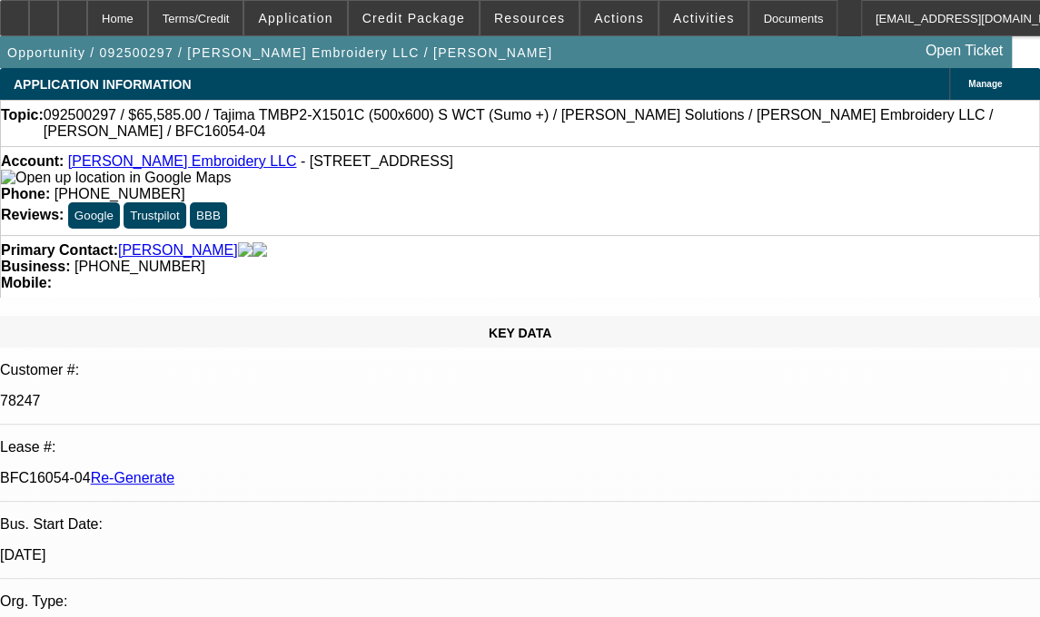
select select "0"
select select "2"
select select "0"
select select "6"
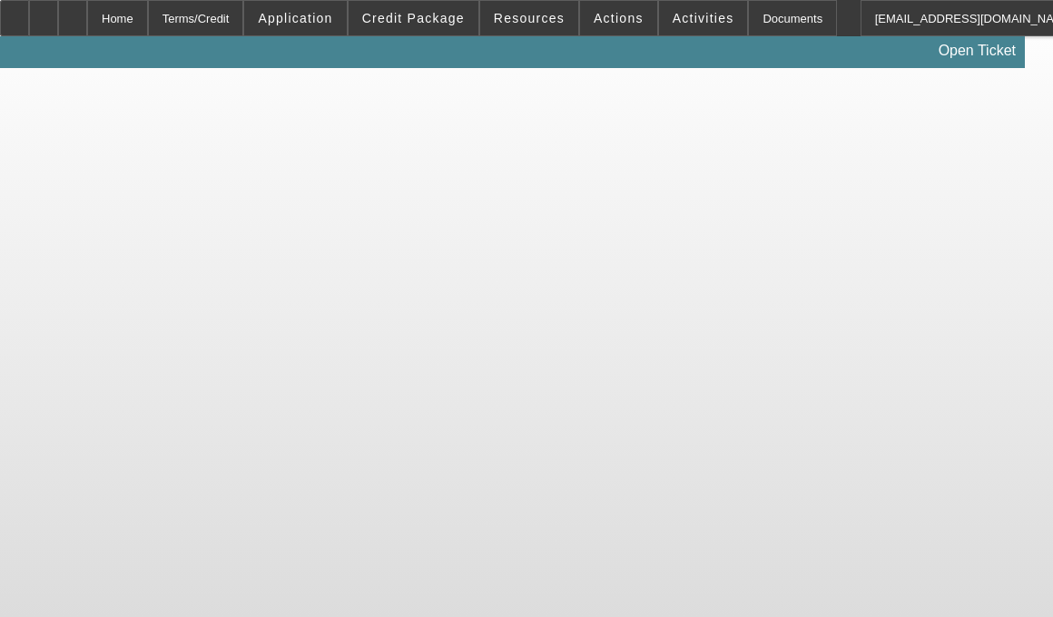
click at [434, 435] on body "Home Terms/Credit Application Credit Package Resources Actions Activities Docum…" at bounding box center [526, 308] width 1053 height 617
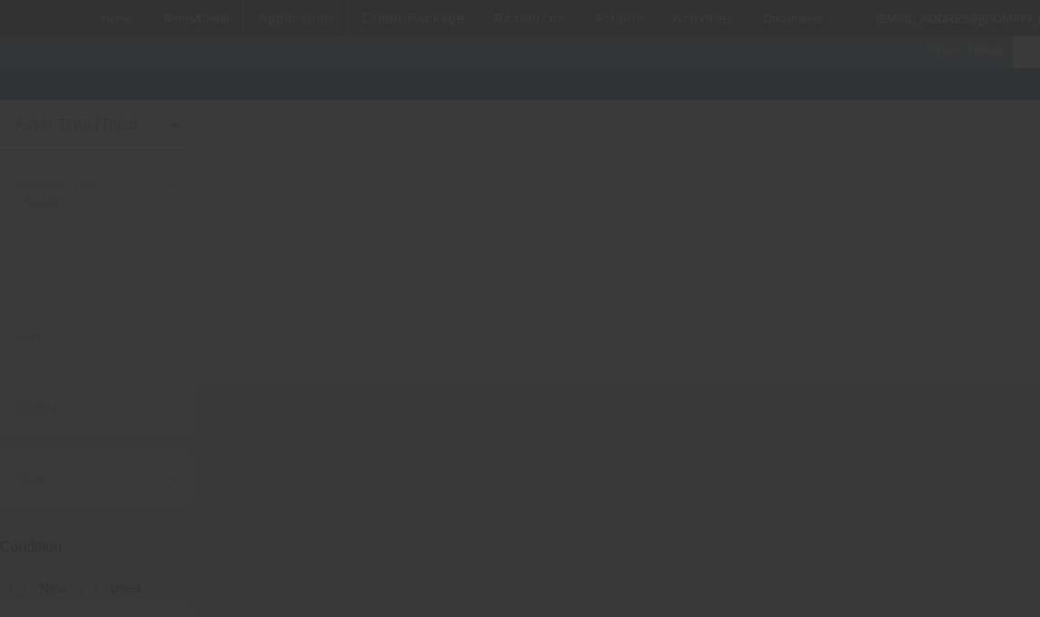
click at [434, 435] on div at bounding box center [520, 308] width 1040 height 617
type input "Tajima"
type input "TMBP2-X1501C (500x600) S WCT (Sumo +)"
radio input "true"
type textarea "Picker Free, 1 Head / 15 Needle Embroidery Machine includes Stand, Supply Kit, …"
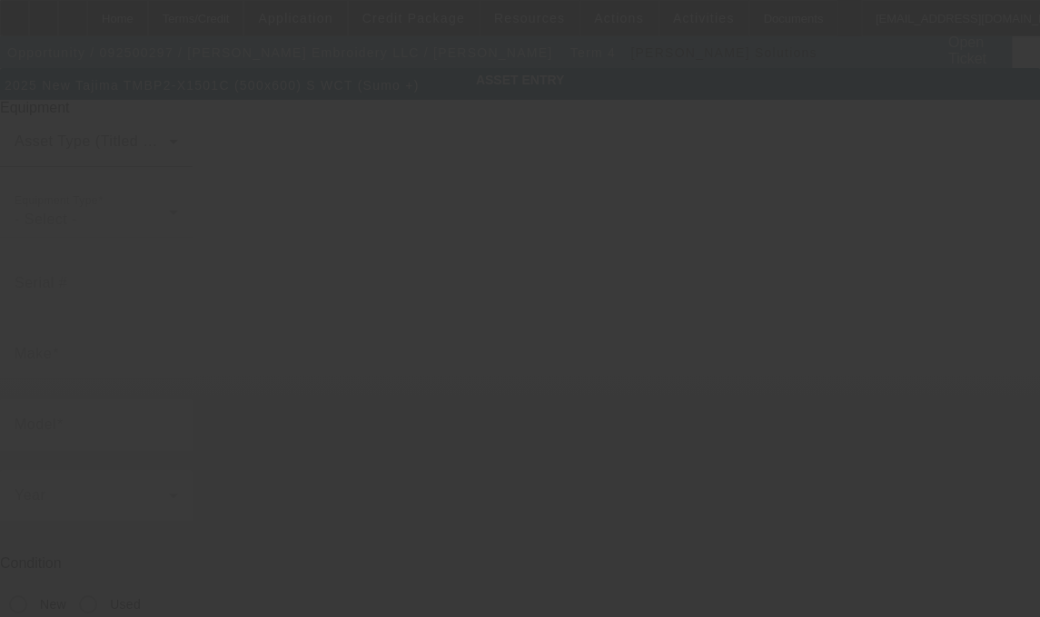
type input "[STREET_ADDRESS]"
type input "Freehold"
type input "07728"
type input "[GEOGRAPHIC_DATA]"
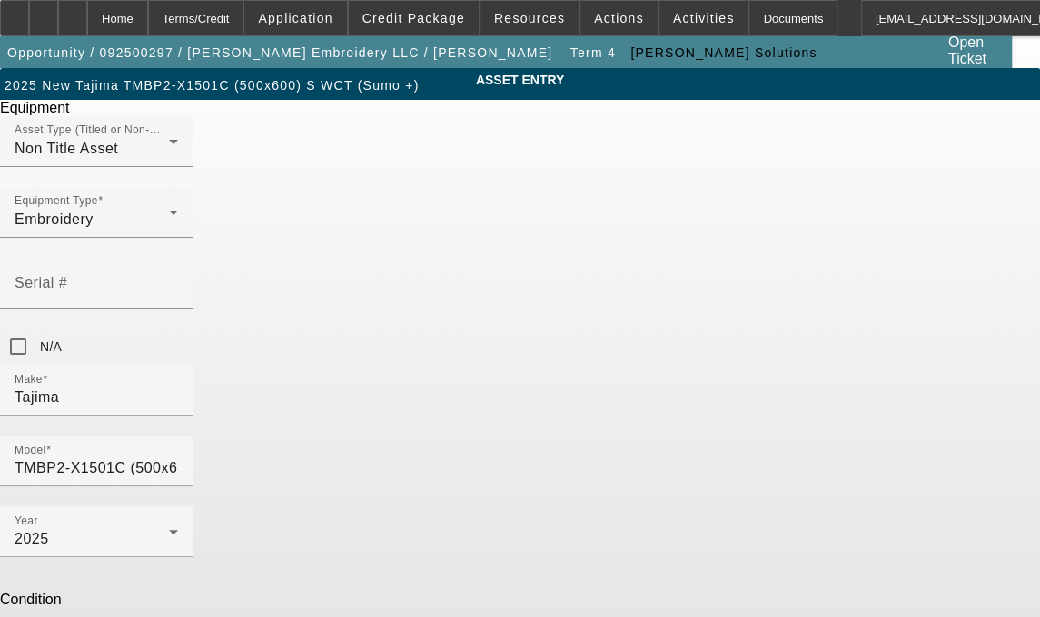
type textarea "Picker Free, 1 Head / 15 Needle Embroidery Machine includes Stand, Supply Kit, …"
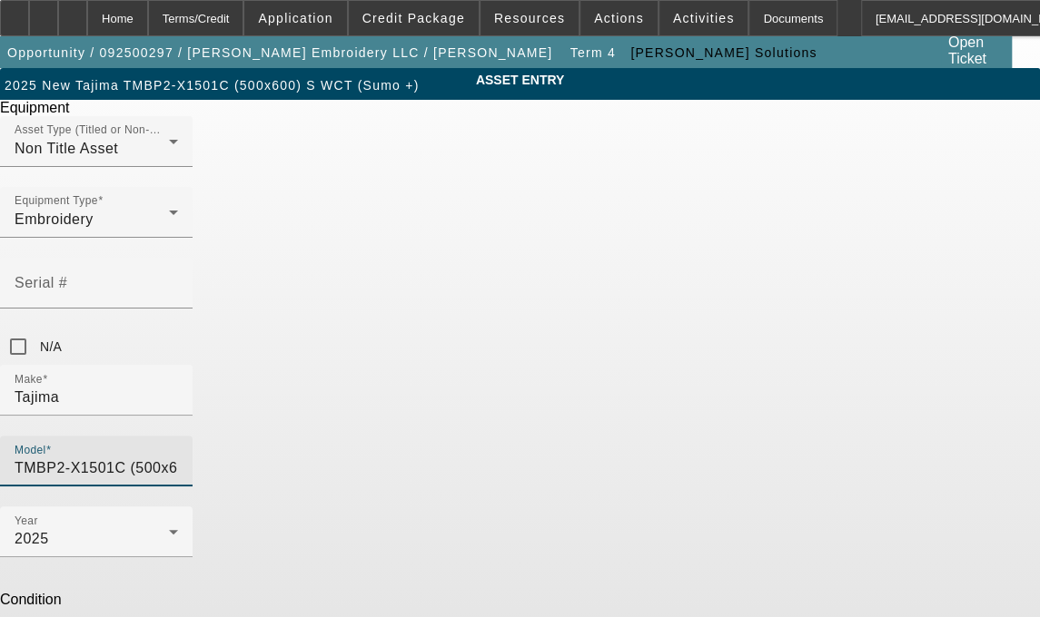
drag, startPoint x: 655, startPoint y: 323, endPoint x: 660, endPoint y: 315, distance: 9.8
click at [178, 458] on input "TMBP2-X1501C (500x600) S WCT (Sumo +)" at bounding box center [96, 469] width 163 height 22
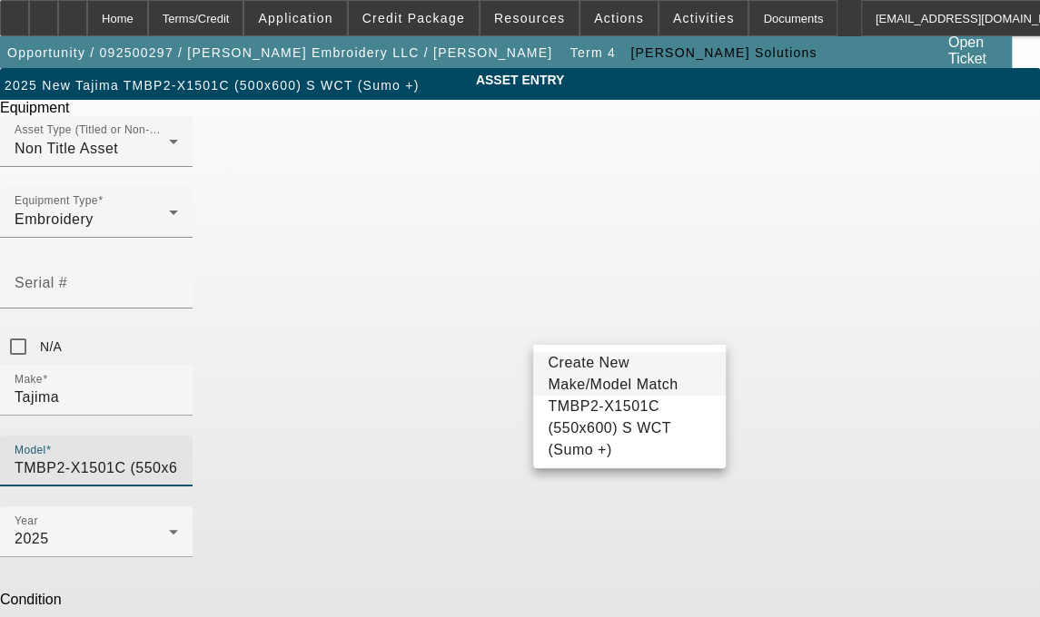
type input "TMBP2-X1501C (550x600) S WCT (Sumo +)"
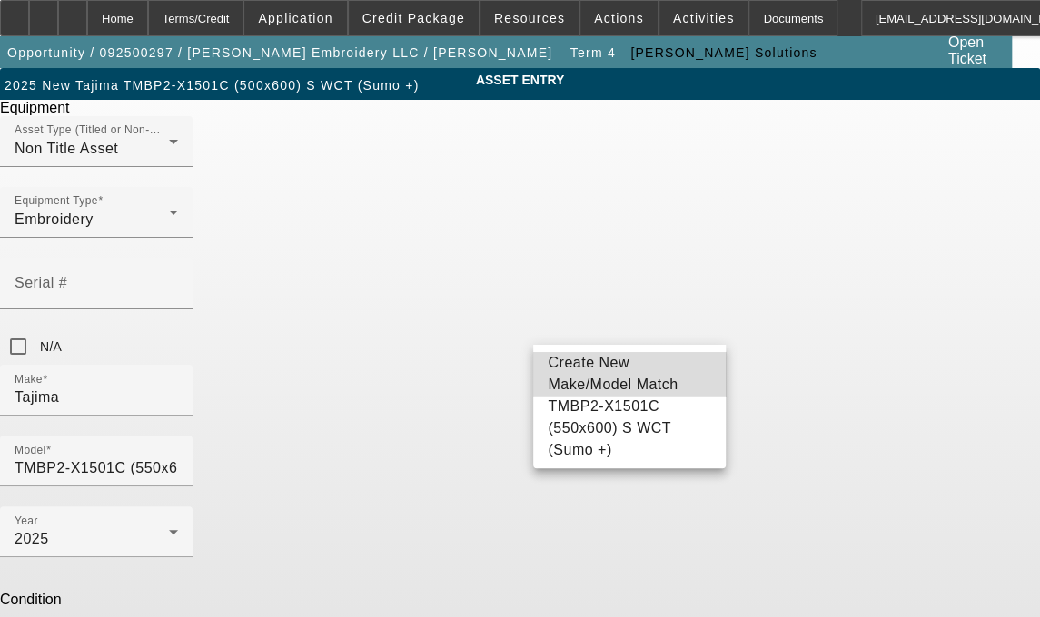
click at [600, 362] on span "Create New Make/Model Match" at bounding box center [612, 373] width 130 height 37
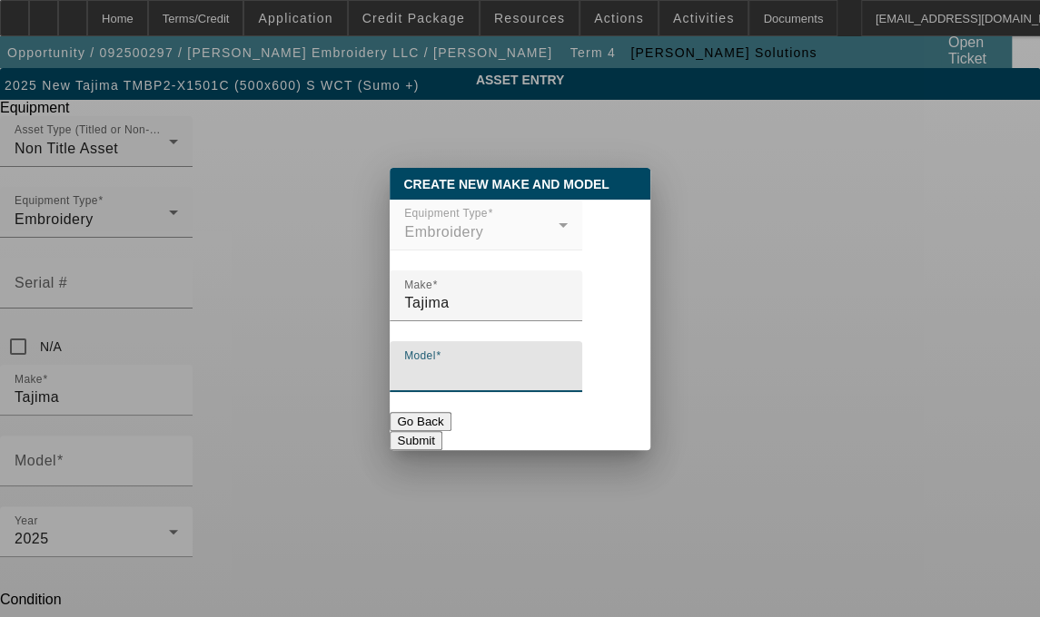
click at [490, 375] on input "Model" at bounding box center [485, 374] width 163 height 22
type input "TMBP2-X1501C (550x600) S WCT (Sumo +)"
click at [441, 435] on button "Submit" at bounding box center [416, 440] width 52 height 19
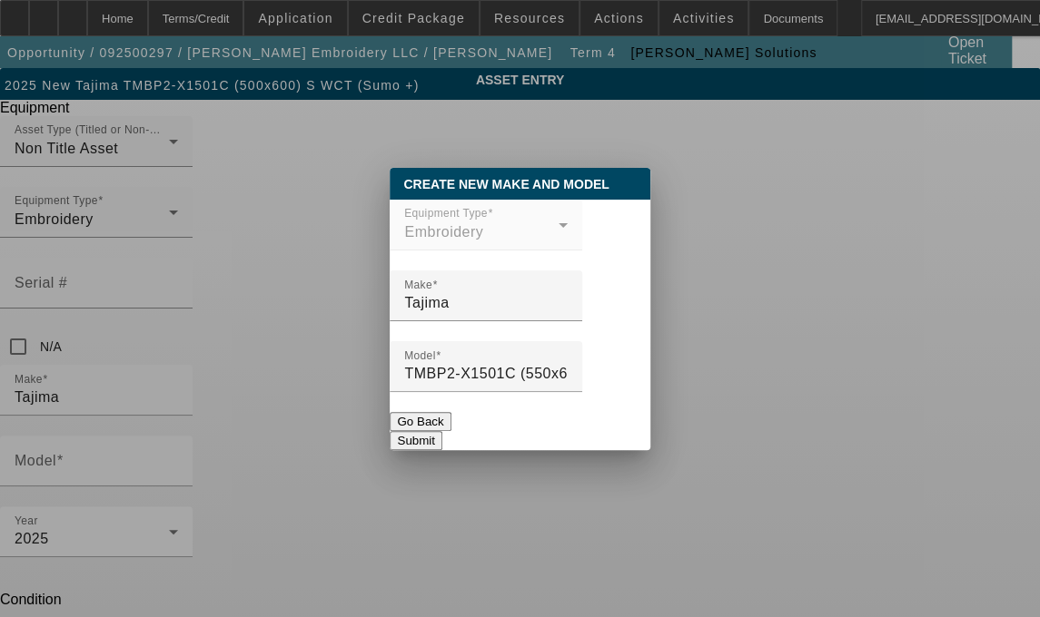
type input "TMBP2-X1501C (550x600) S WCT (Sumo +)"
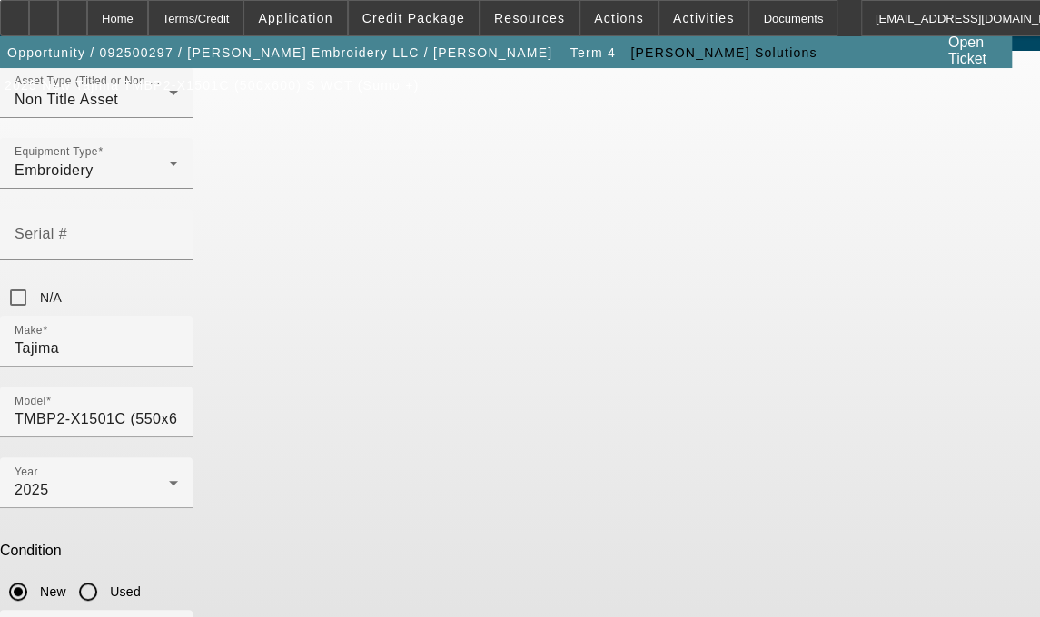
scroll to position [68, 0]
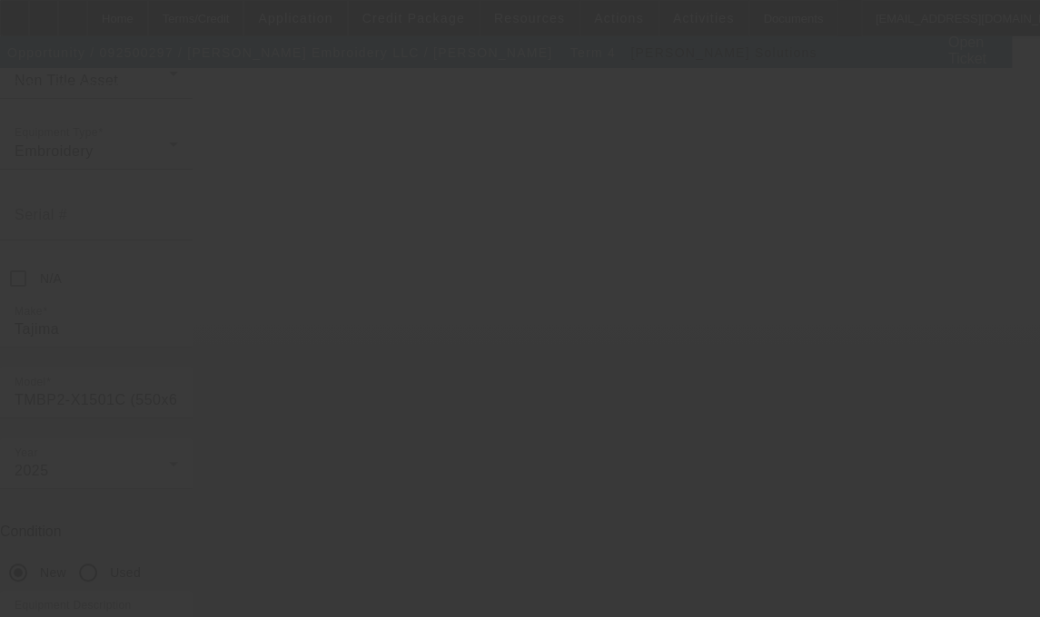
click at [973, 249] on div at bounding box center [520, 308] width 1040 height 617
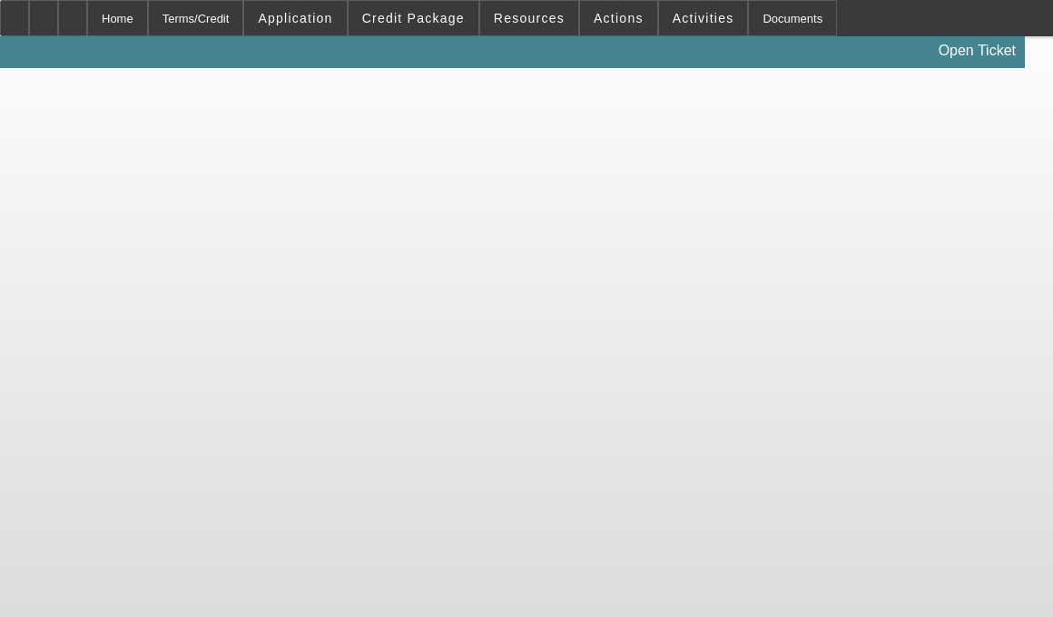
click at [574, 354] on body "Home Terms/Credit Application Credit Package Resources Actions Activities Docum…" at bounding box center [526, 308] width 1053 height 617
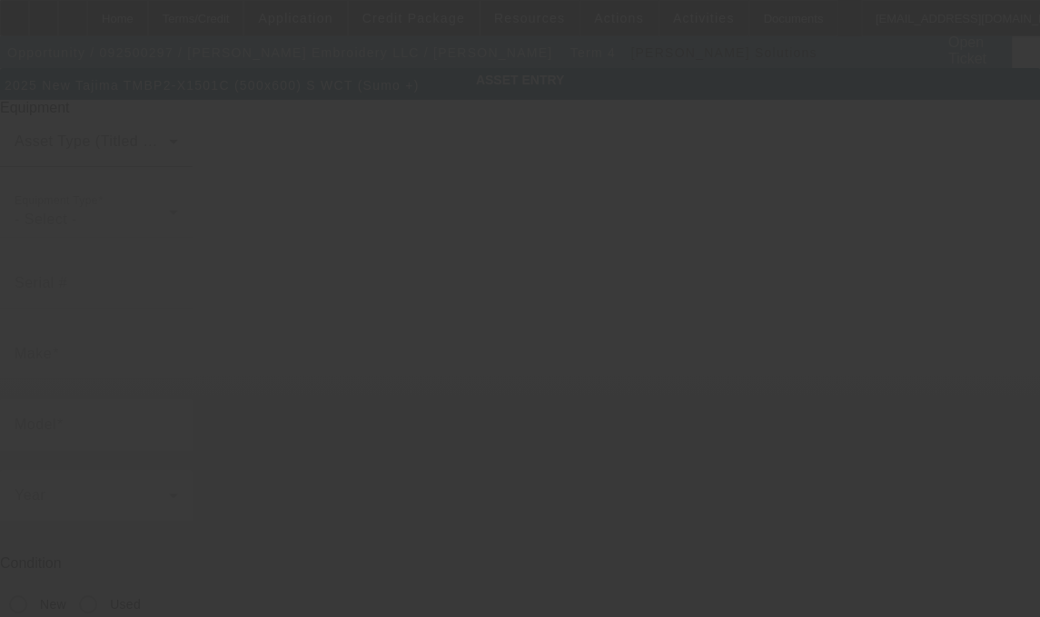
type input "Tajima"
type input "TMBP2-X1501C (500x600) S WCT (Sumo +)"
radio input "true"
type textarea "Picker Free, 1 Head / 15 Needle Embroidery Machine includes Stand, Supply Kit, …"
type input "[STREET_ADDRESS]"
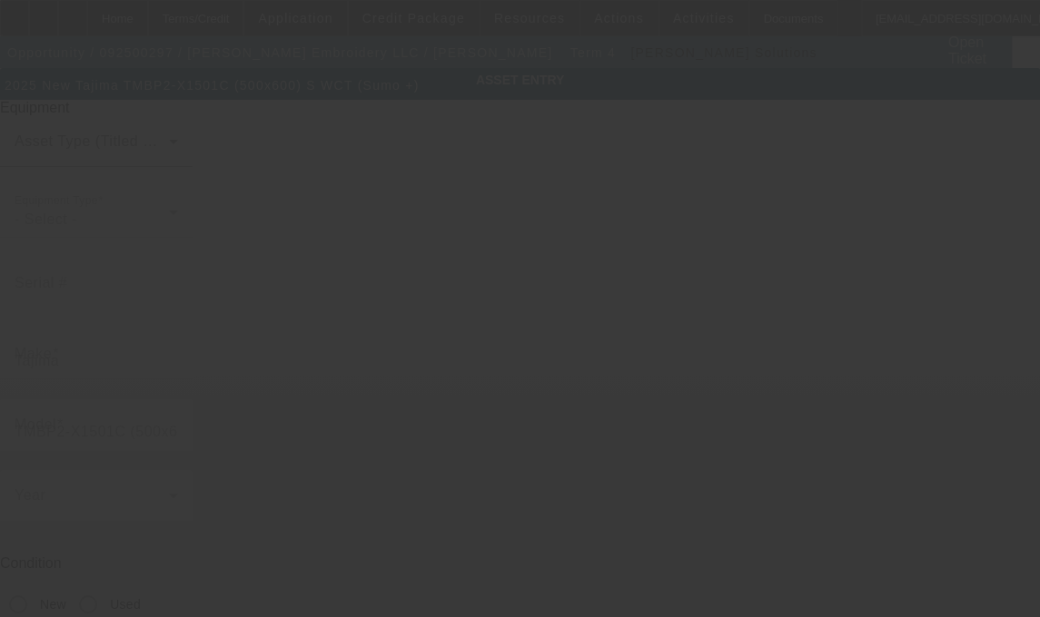
type input "Freehold"
type input "07728"
type input "[GEOGRAPHIC_DATA]"
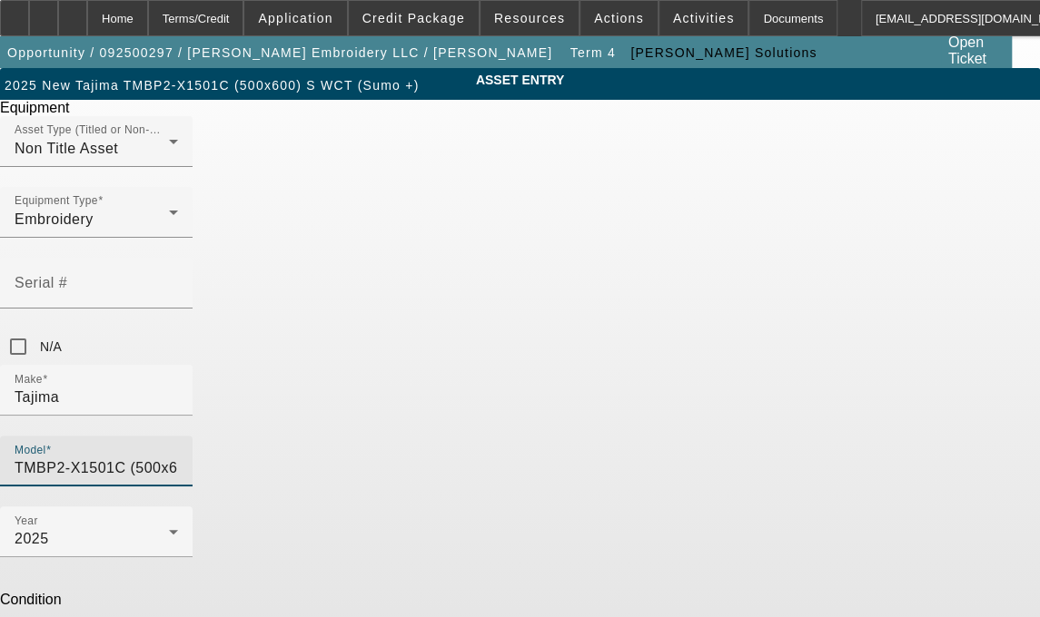
click at [178, 458] on input "TMBP2-X1501C (500x600) S WCT (Sumo +)" at bounding box center [96, 469] width 163 height 22
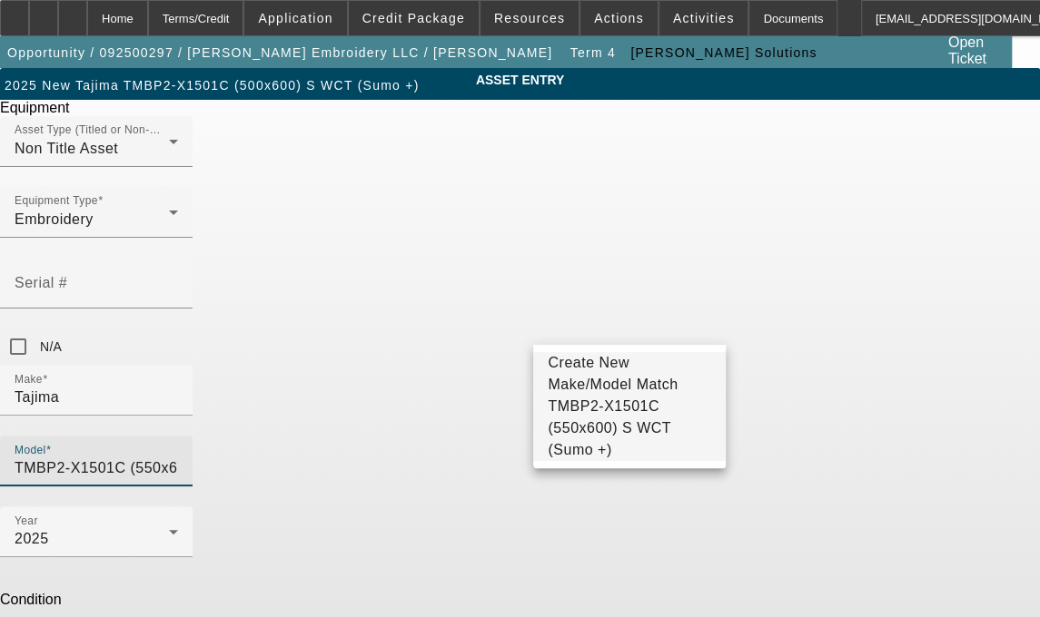
type input "TMBP2-X1501C (550x600) S WCT (Sumo +)"
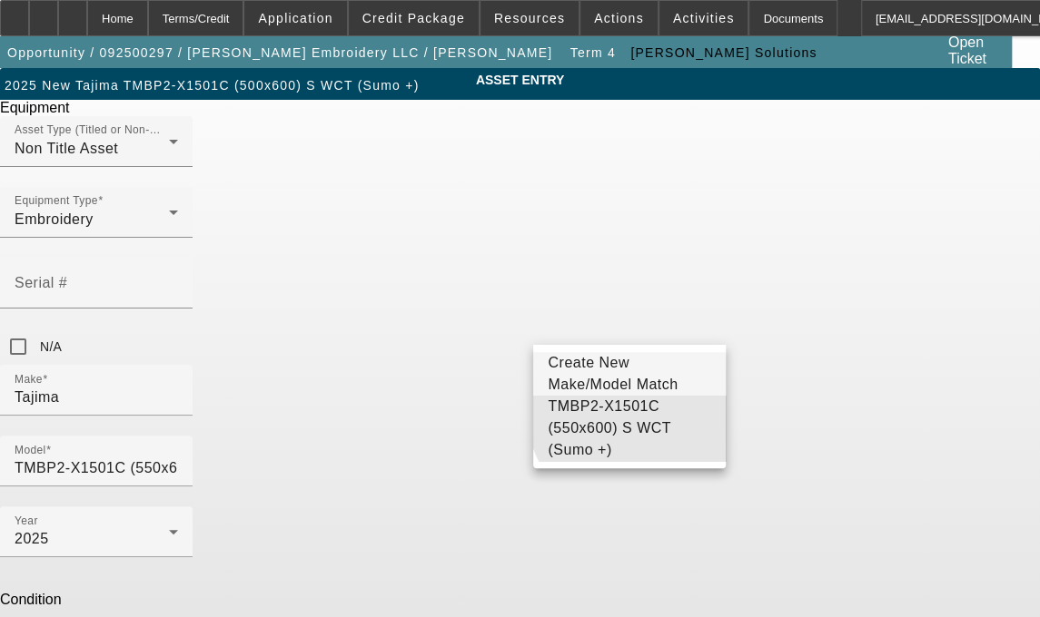
click at [637, 420] on span "TMBP2-X1501C (550x600) S WCT (Sumo +)" at bounding box center [608, 428] width 123 height 59
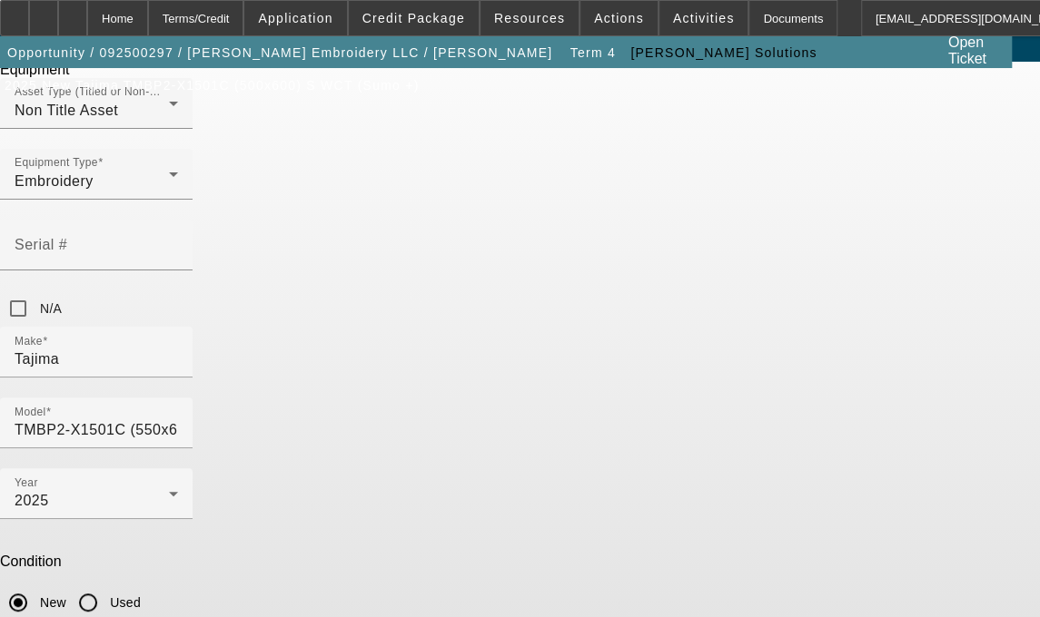
scroll to position [68, 0]
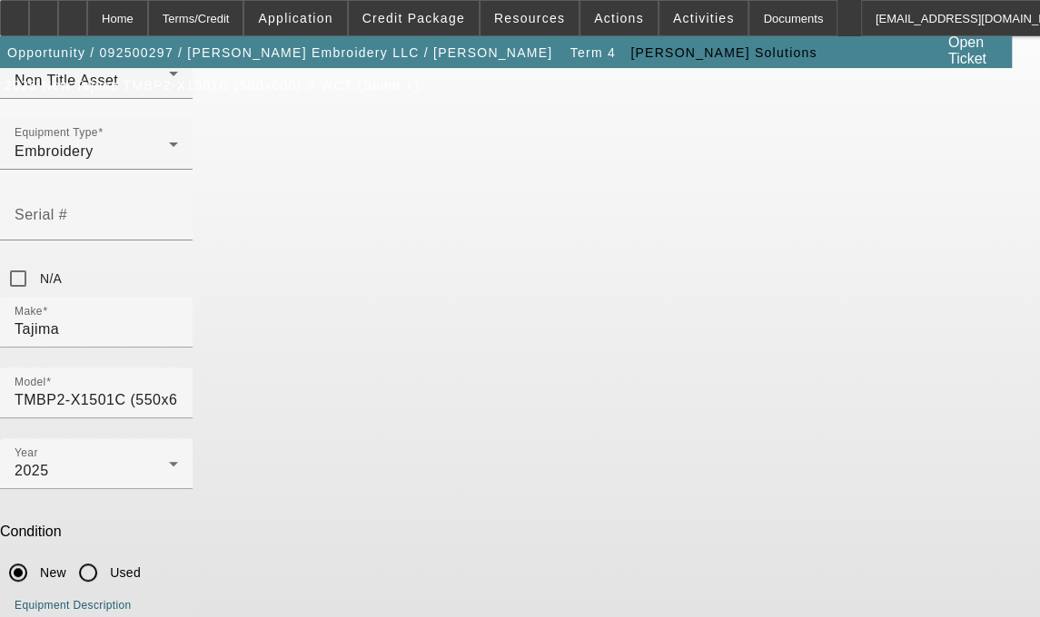
type textarea "Picker Free, 1 Head / 15 Needle Embroidery Machine includes Stand, Supply Kit, …"
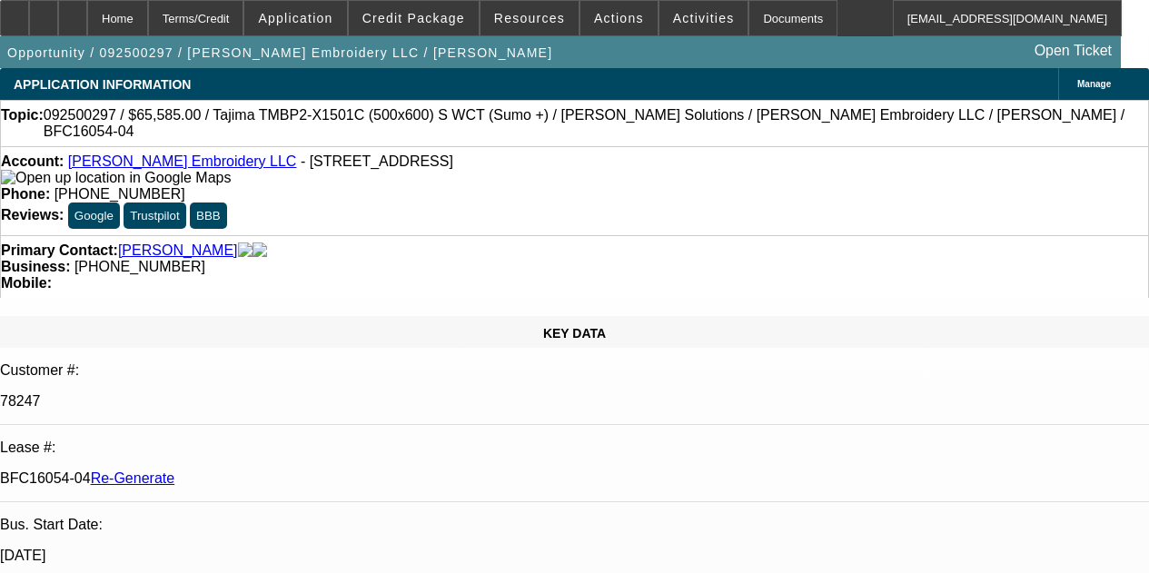
select select "3"
select select "0"
select select "2"
select select "0"
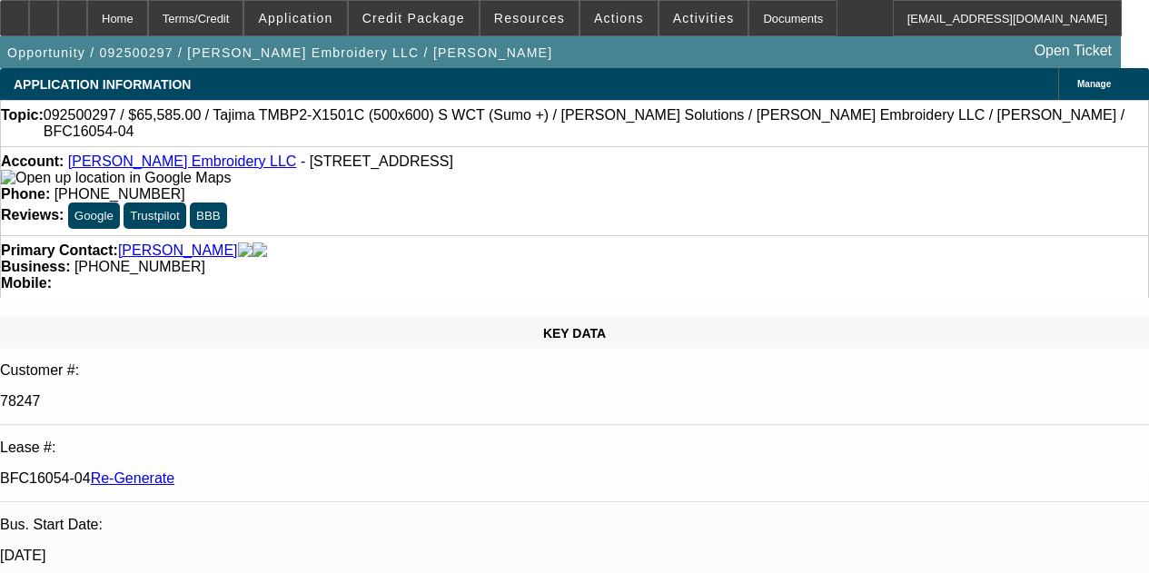
select select "6"
click at [673, 17] on span "Activities" at bounding box center [704, 18] width 62 height 15
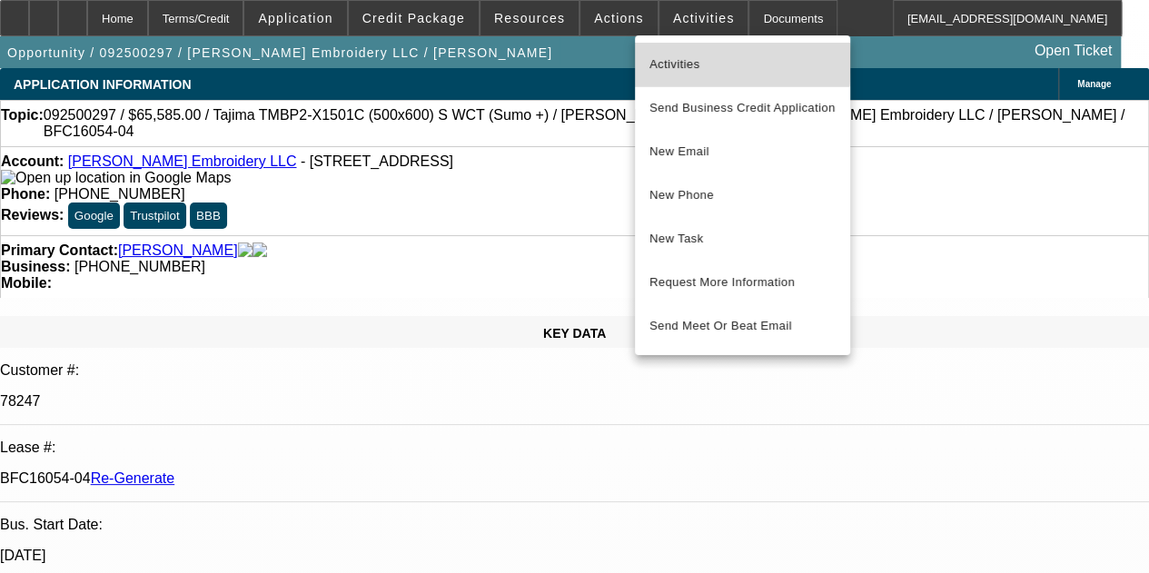
click at [666, 63] on span "Activities" at bounding box center [742, 65] width 186 height 22
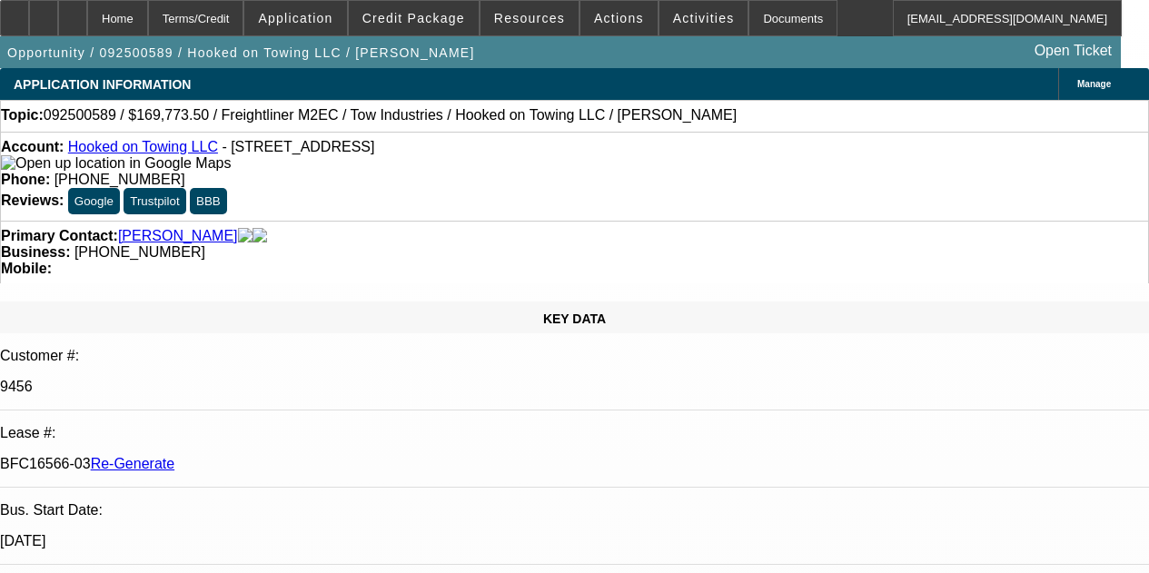
select select "4"
select select "0"
select select "2"
select select "0.1"
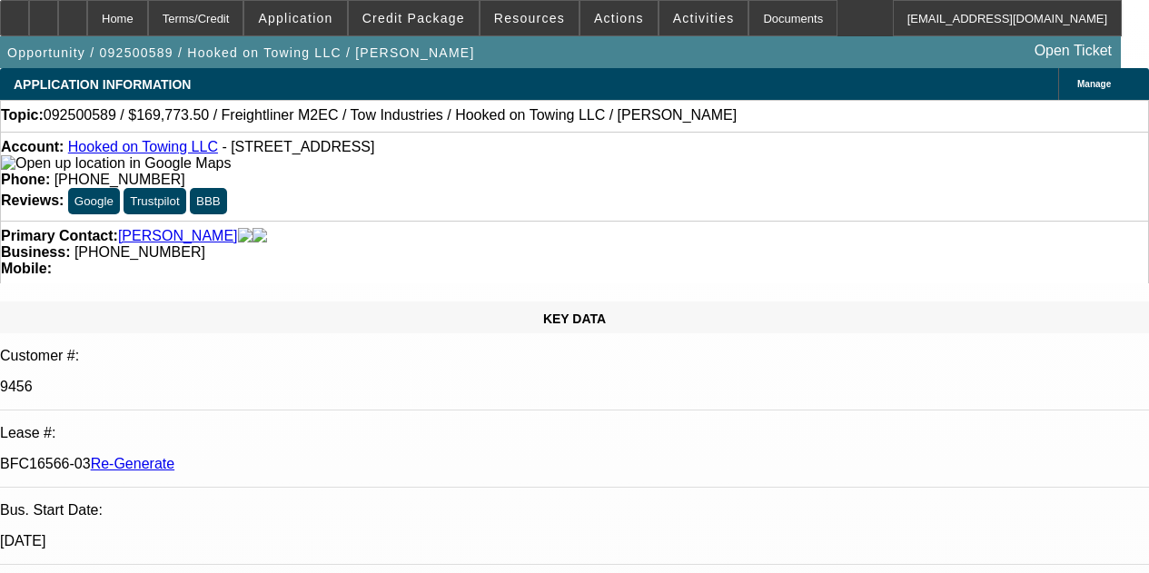
select select "4"
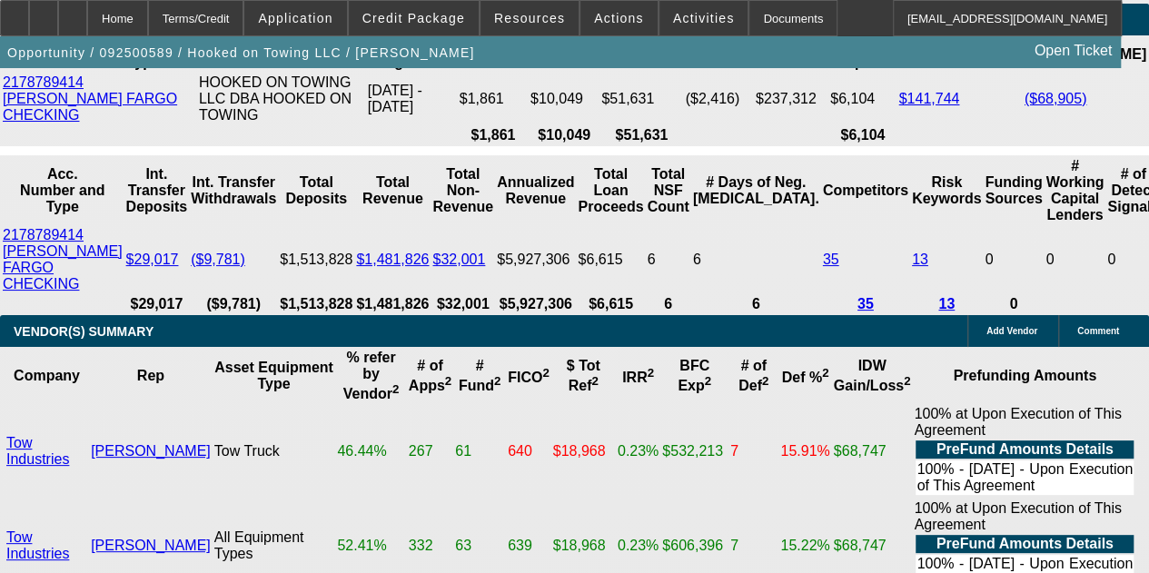
scroll to position [4569, 0]
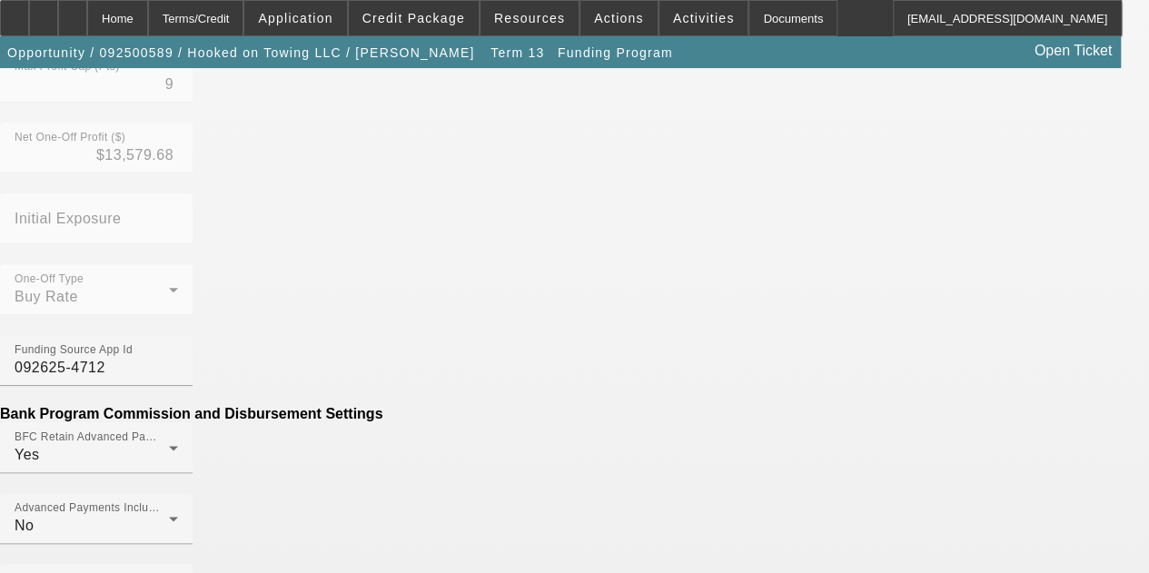
scroll to position [840, 0]
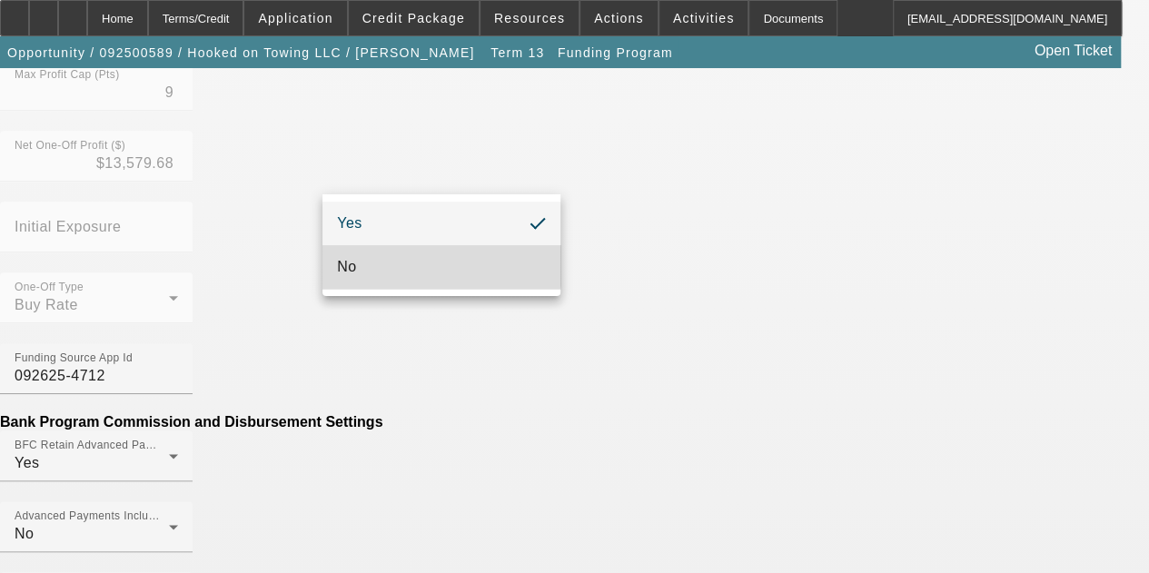
click at [353, 262] on span "No" at bounding box center [346, 267] width 19 height 22
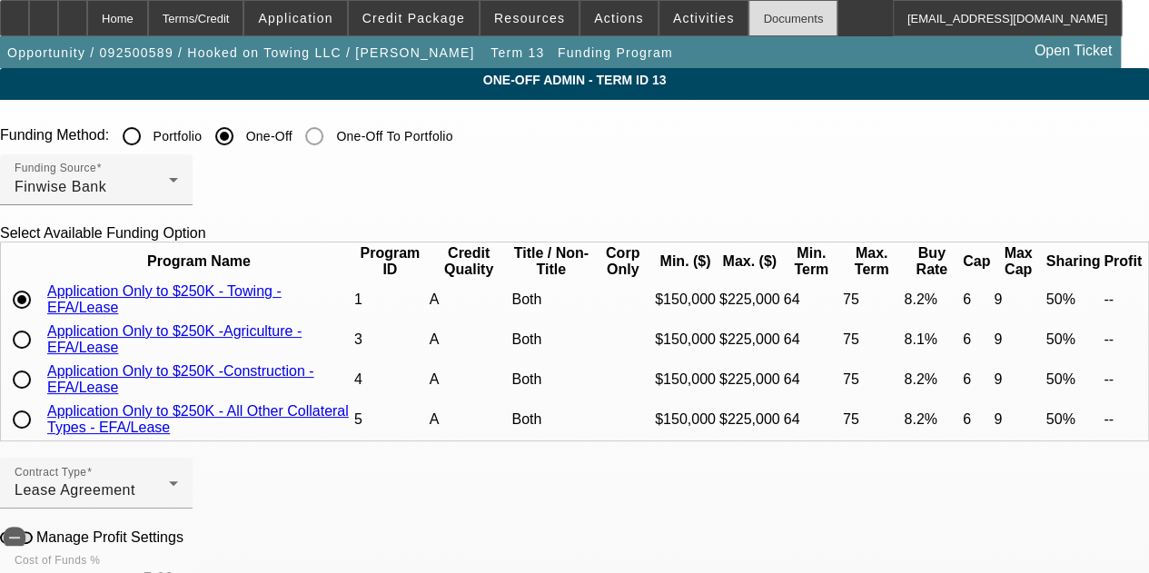
click at [748, 17] on div "Documents" at bounding box center [792, 18] width 89 height 36
click at [148, 6] on div "Home" at bounding box center [117, 18] width 61 height 36
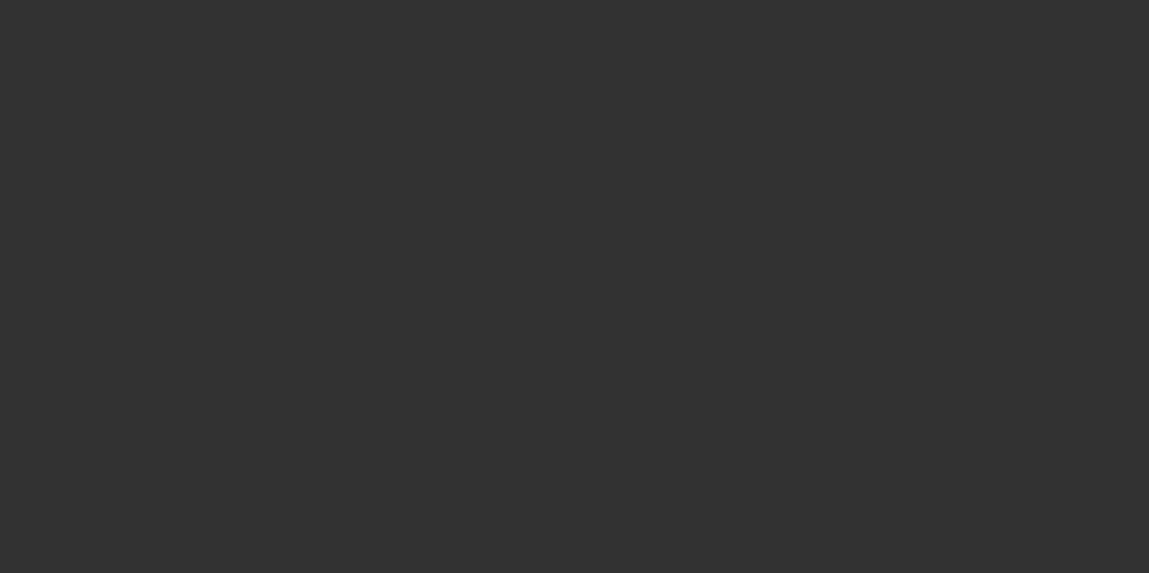
select select "4"
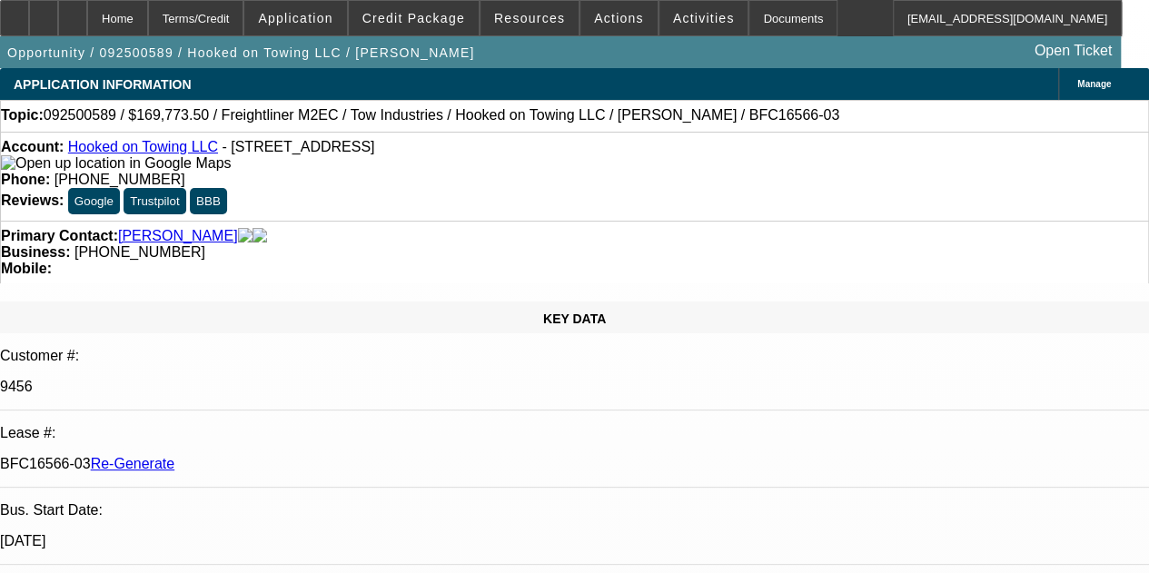
select select "0"
select select "2"
select select "0.1"
select select "4"
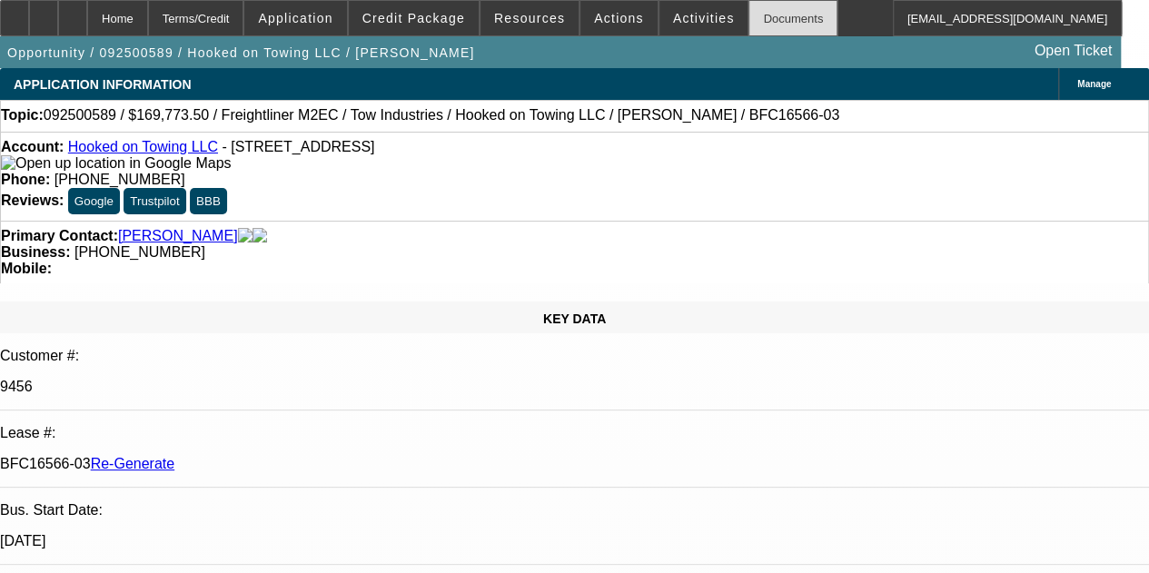
click at [754, 19] on div "Documents" at bounding box center [792, 18] width 89 height 36
click at [673, 13] on span "Activities" at bounding box center [704, 18] width 62 height 15
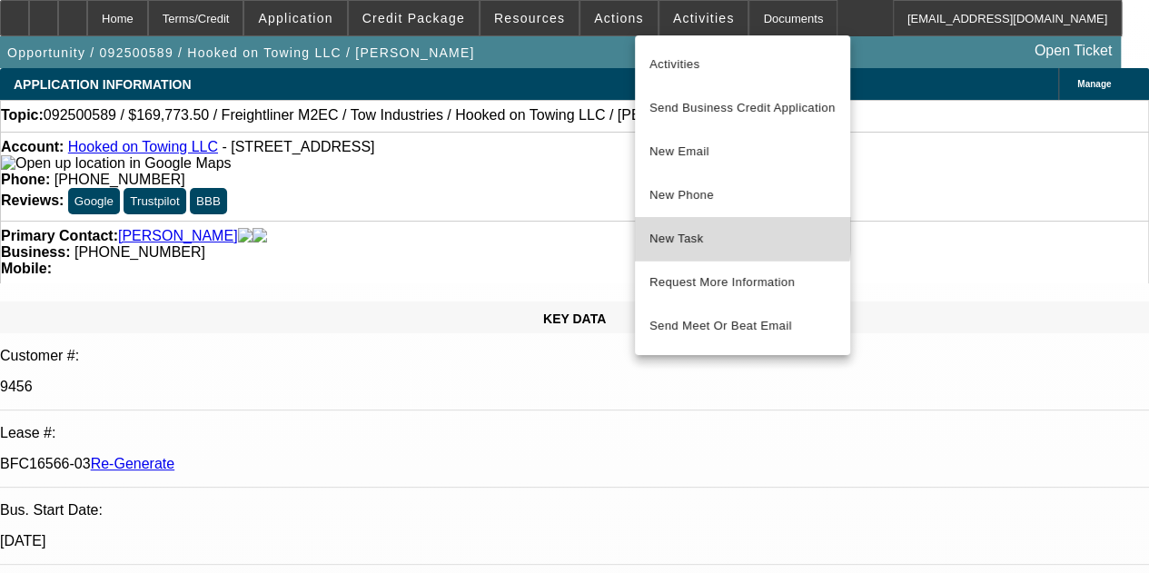
click at [672, 232] on span "New Task" at bounding box center [742, 239] width 186 height 22
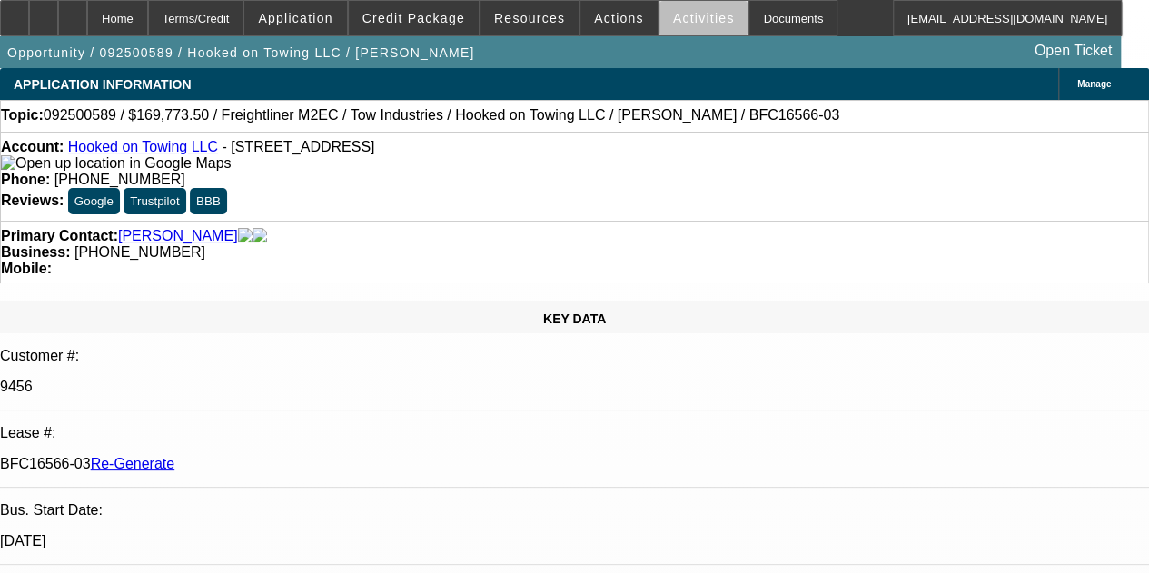
click at [690, 23] on span "Activities" at bounding box center [704, 18] width 62 height 15
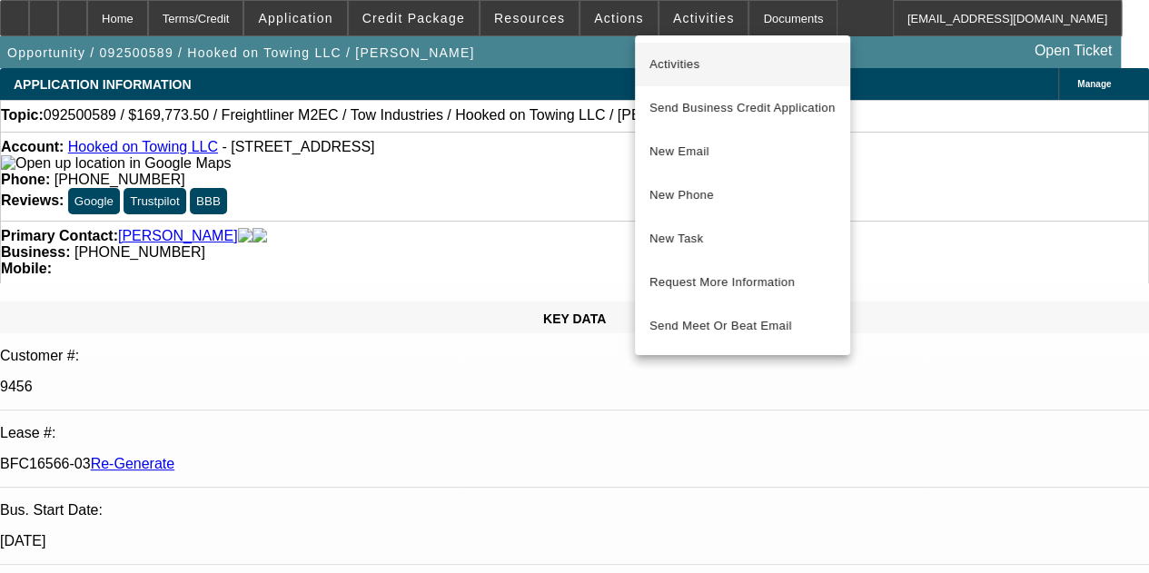
click at [681, 59] on span "Activities" at bounding box center [742, 65] width 186 height 22
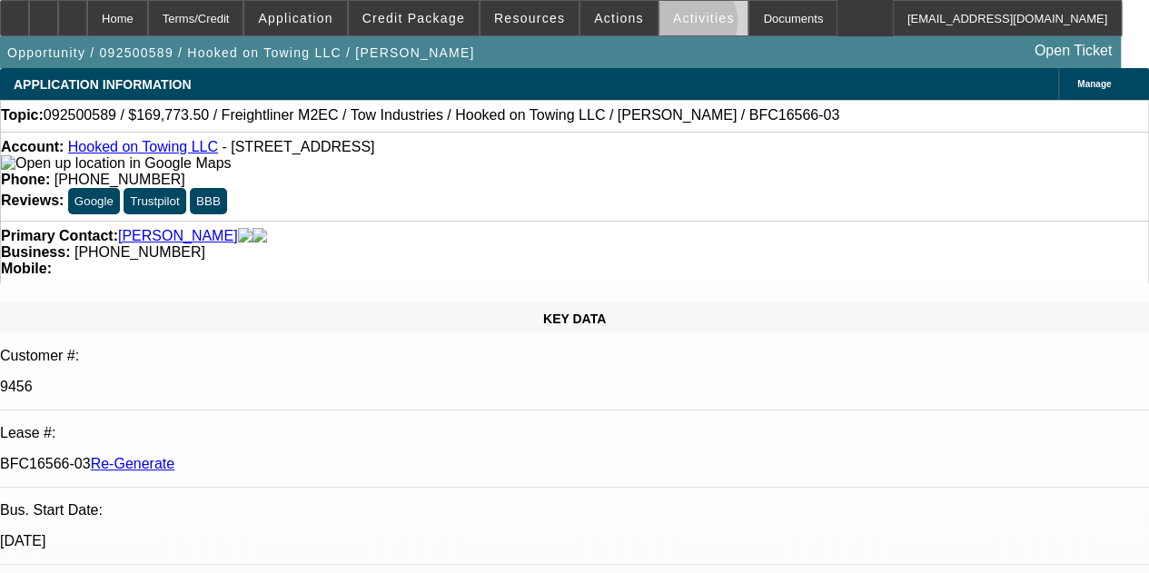
click at [661, 26] on span at bounding box center [703, 18] width 89 height 44
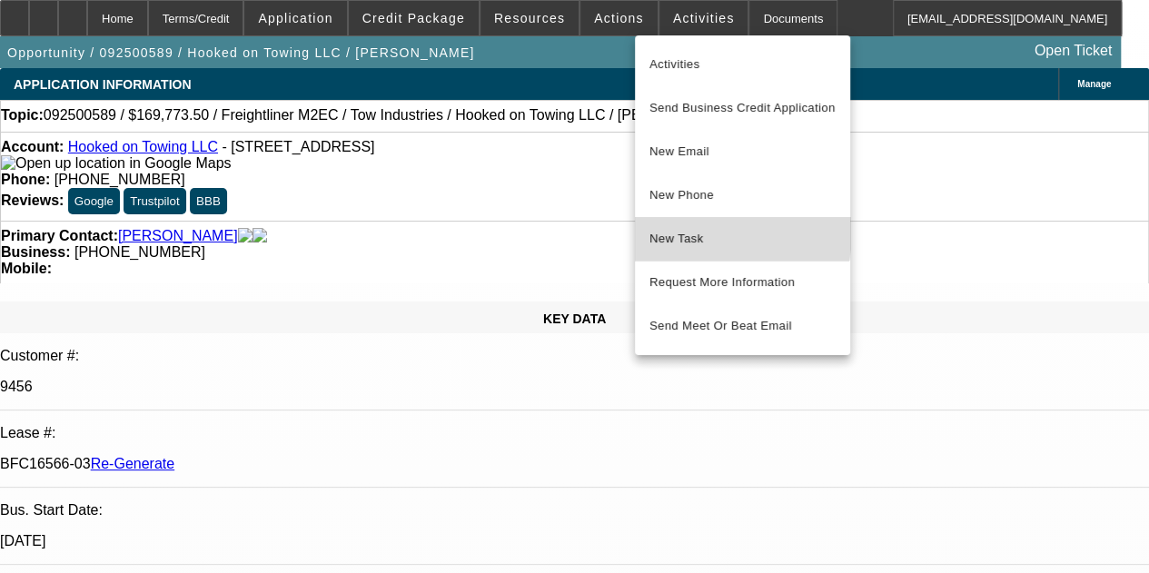
click at [685, 232] on span "New Task" at bounding box center [742, 239] width 186 height 22
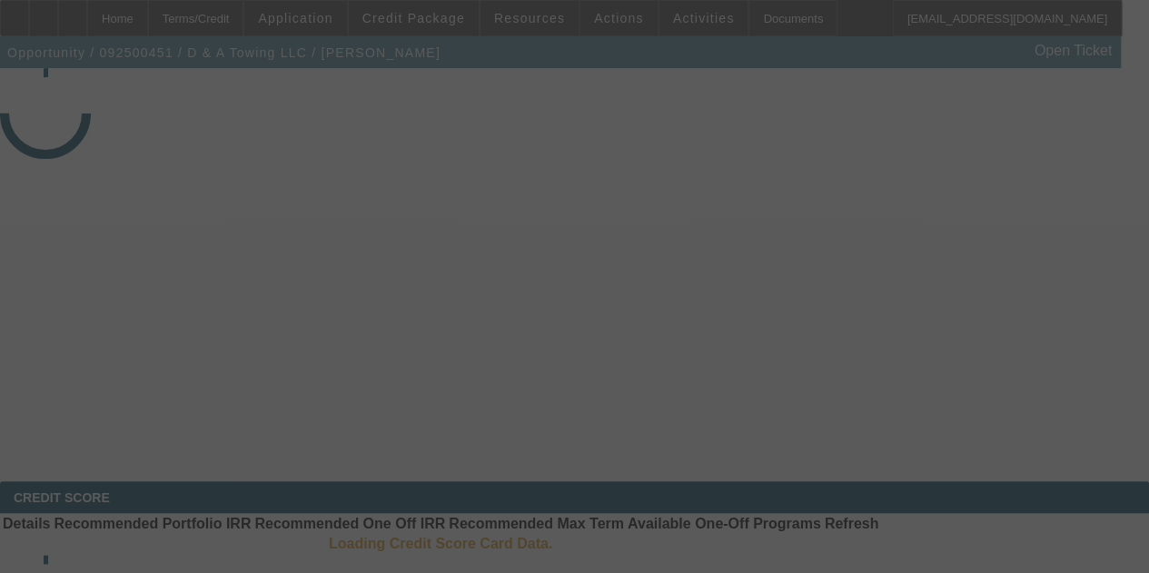
select select "3"
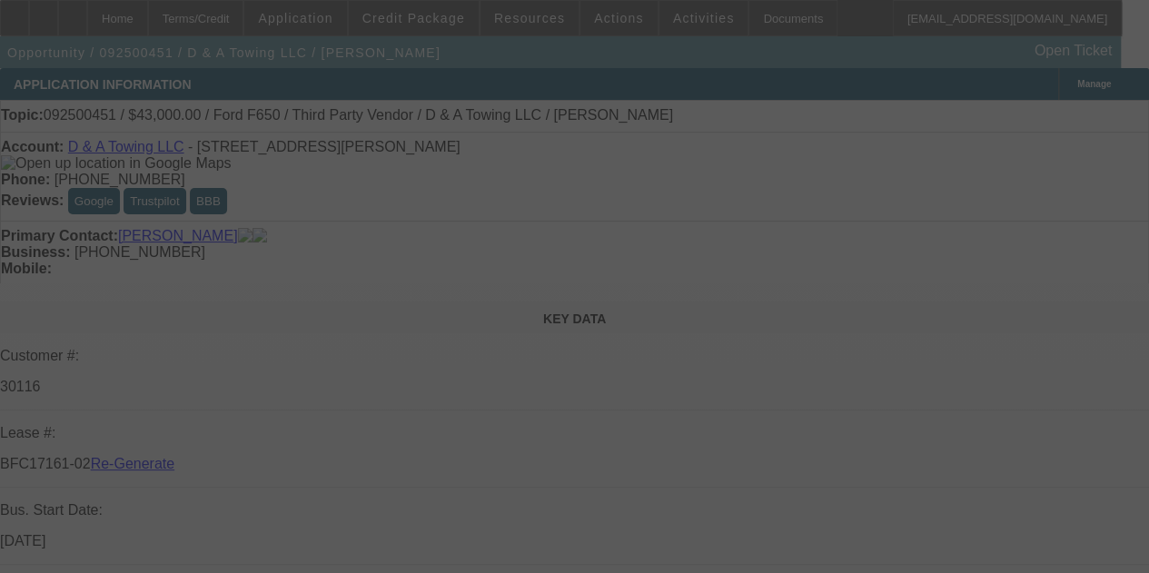
click at [672, 19] on div at bounding box center [574, 286] width 1149 height 573
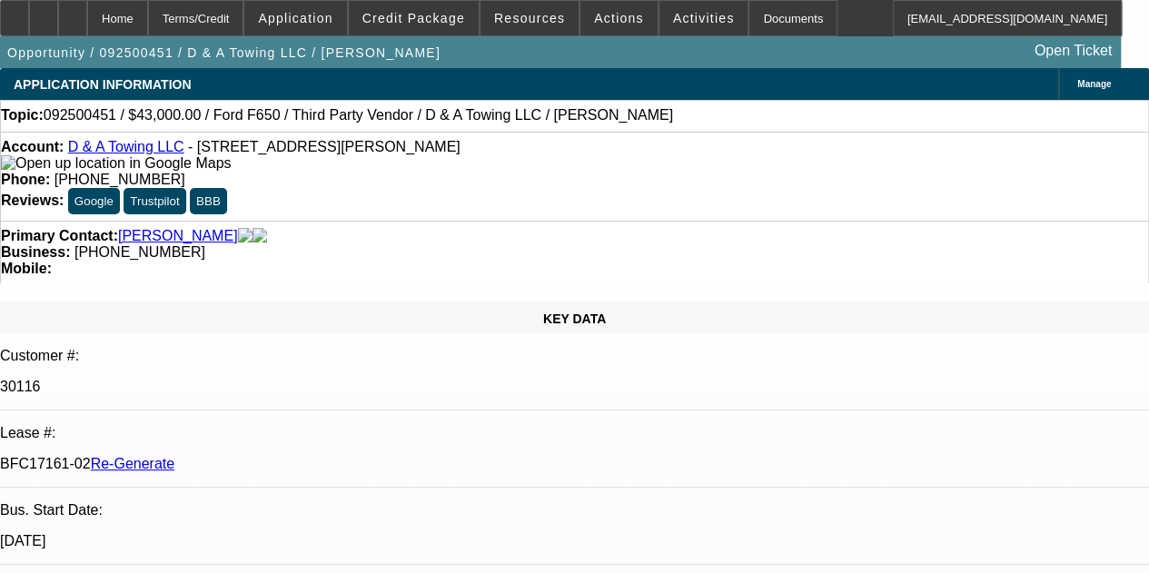
select select "0"
select select "3"
select select "0.15"
select select "16"
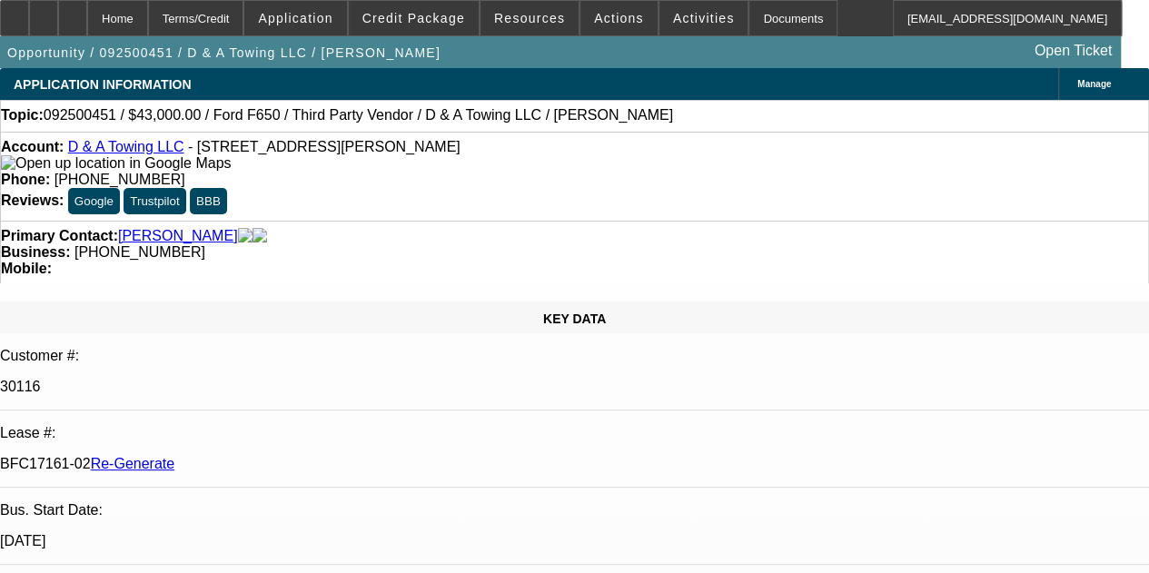
click at [673, 19] on span "Activities" at bounding box center [704, 18] width 62 height 15
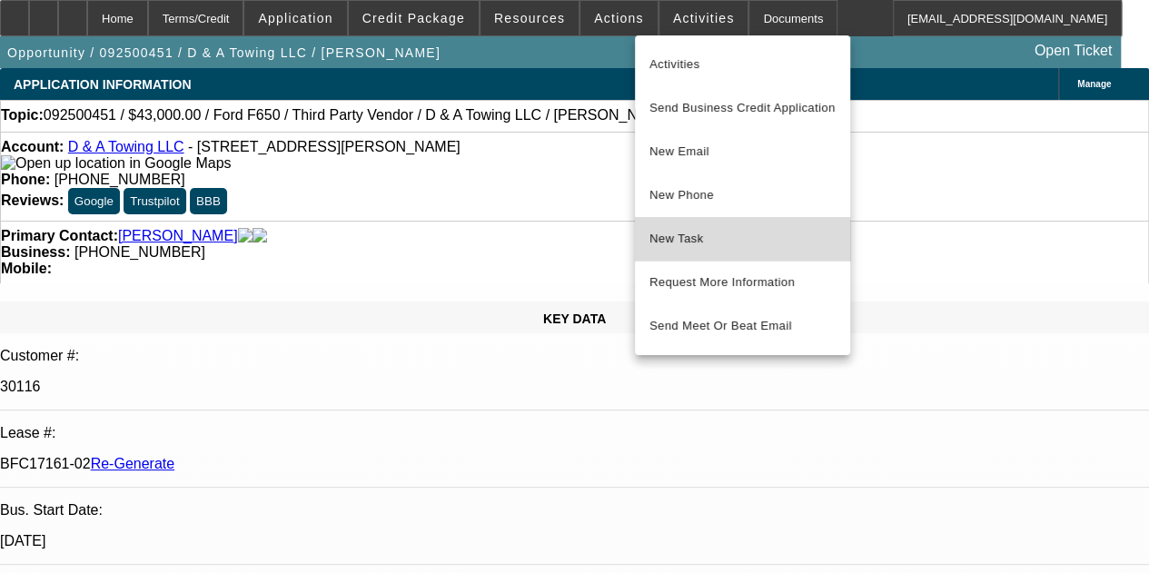
click at [670, 243] on span "New Task" at bounding box center [742, 239] width 186 height 22
